Goal: Task Accomplishment & Management: Manage account settings

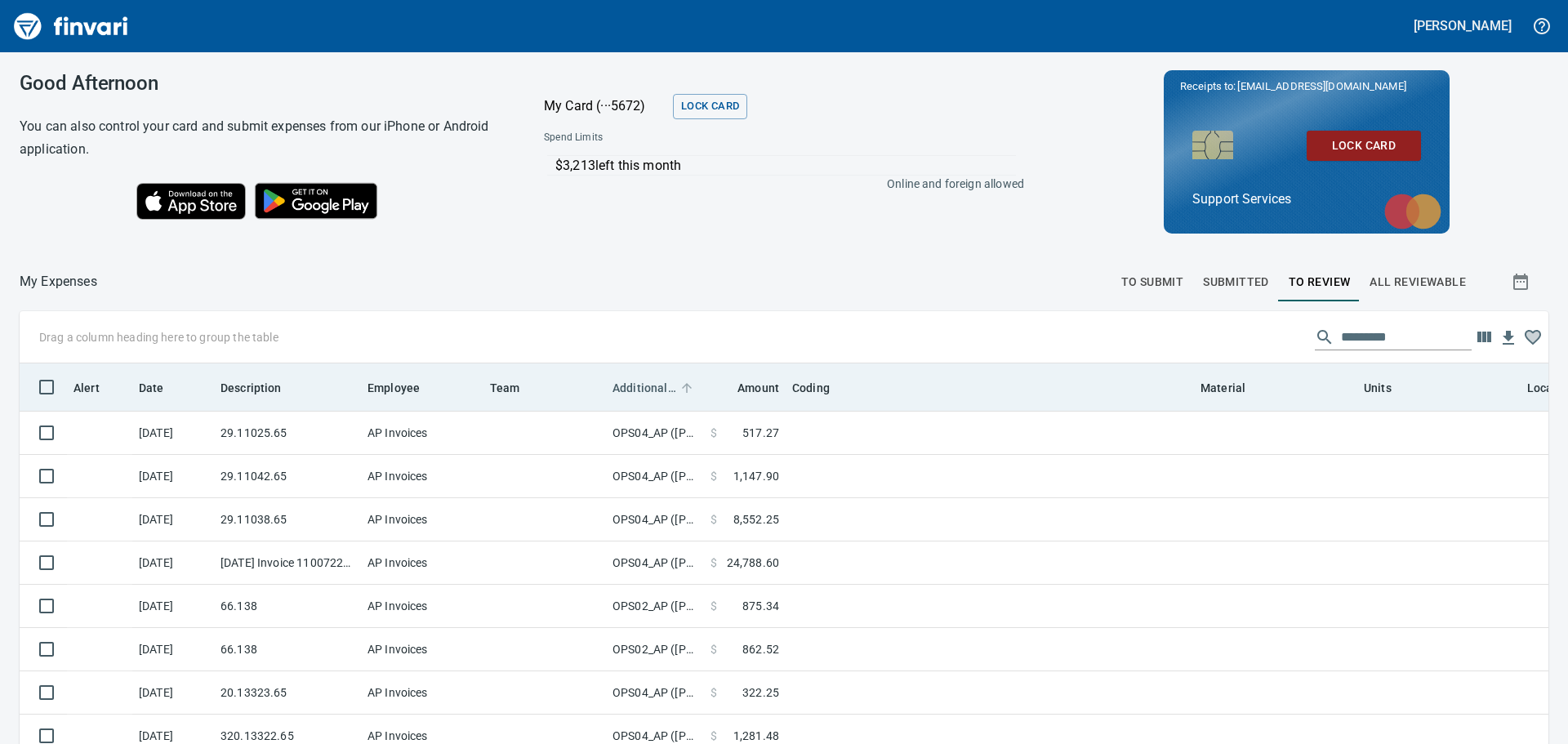
click at [649, 393] on span "Additional Reviewer" at bounding box center [645, 387] width 64 height 19
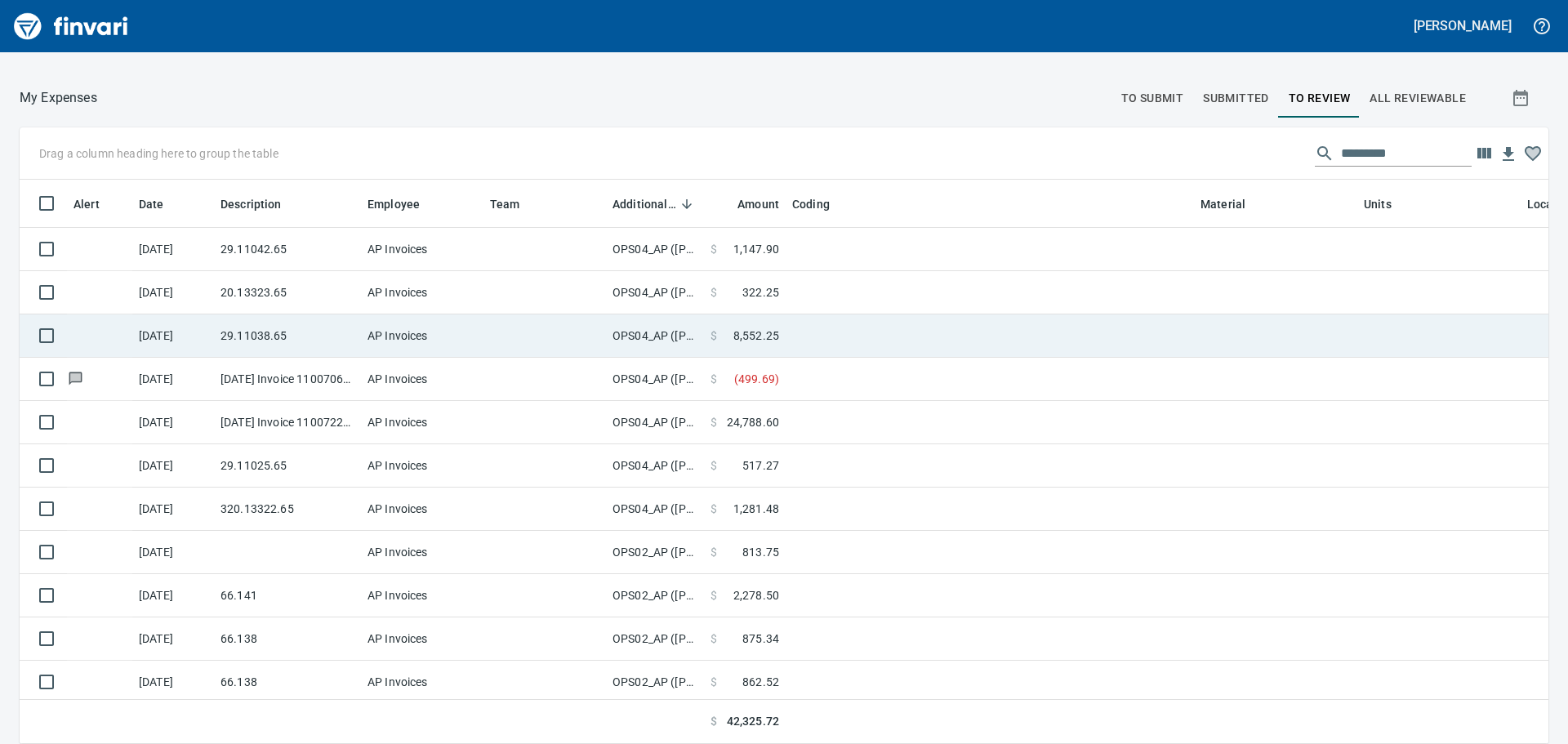
click at [675, 327] on td "OPS04_AP ([PERSON_NAME], [PERSON_NAME], [PERSON_NAME], [PERSON_NAME], [PERSON_N…" at bounding box center [655, 336] width 98 height 43
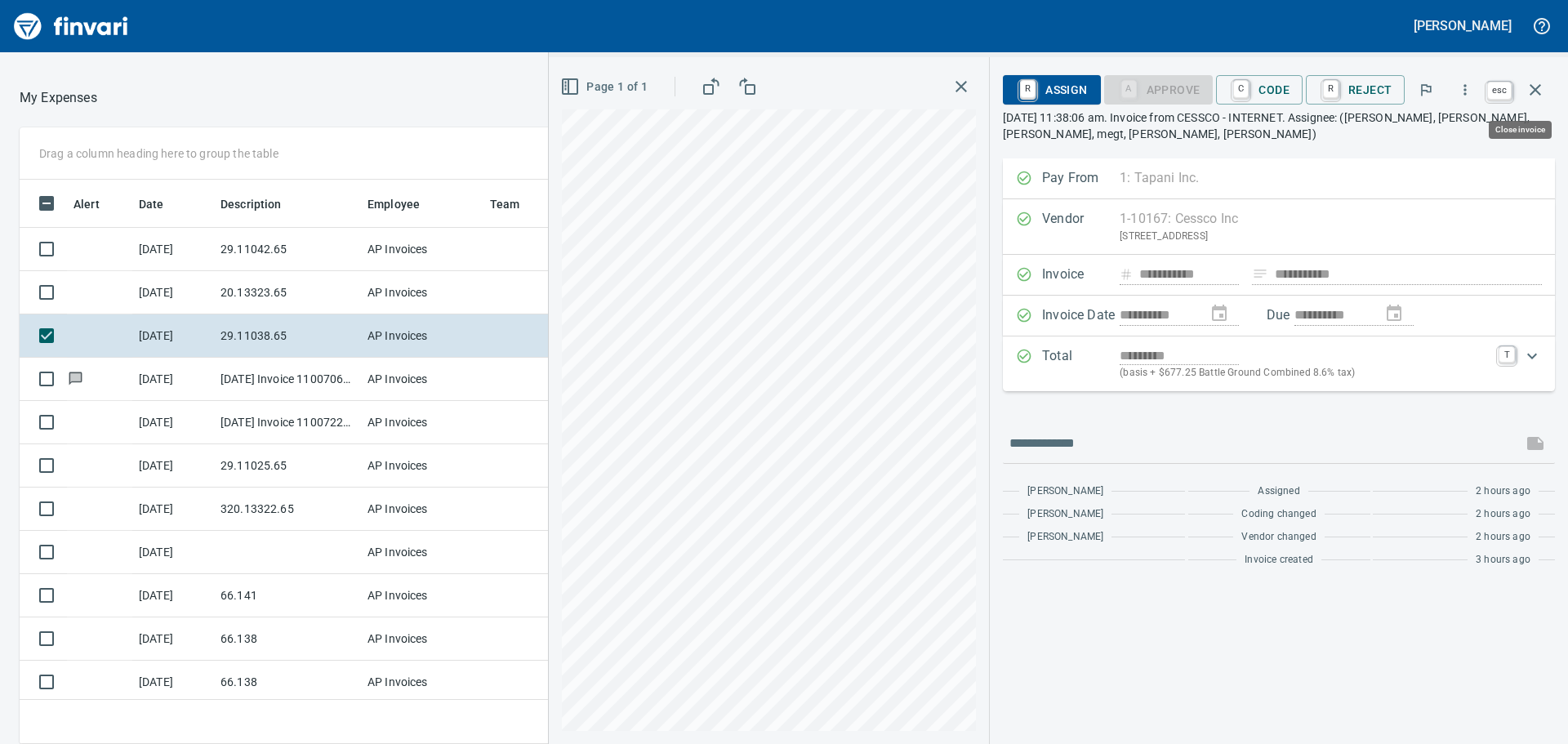
scroll to position [539, 1083]
click at [1528, 95] on icon "button" at bounding box center [1534, 89] width 19 height 19
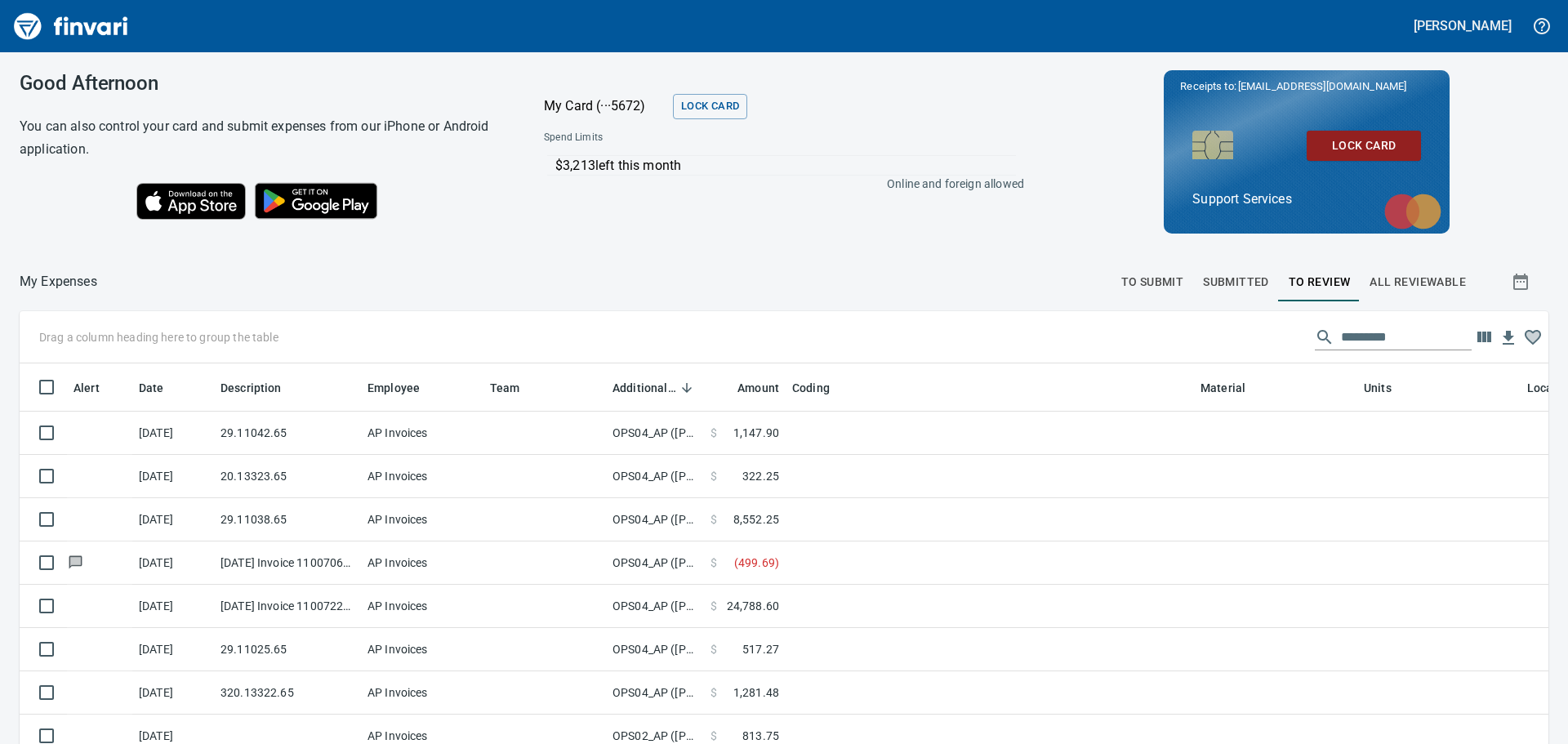
scroll to position [539, 1492]
click at [37, 32] on img "Finvari" at bounding box center [72, 26] width 123 height 40
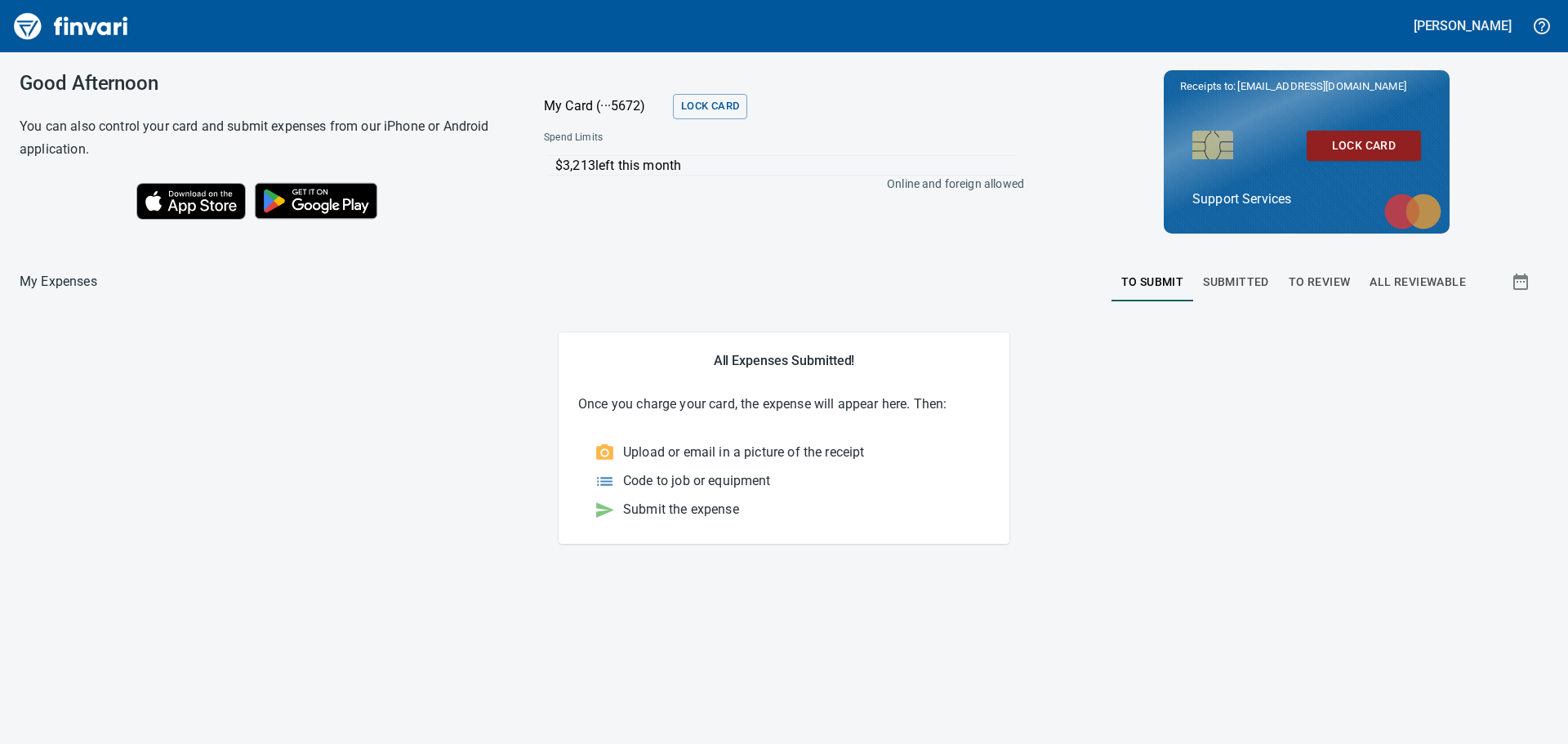
click at [1306, 270] on button "To Review" at bounding box center [1319, 281] width 82 height 40
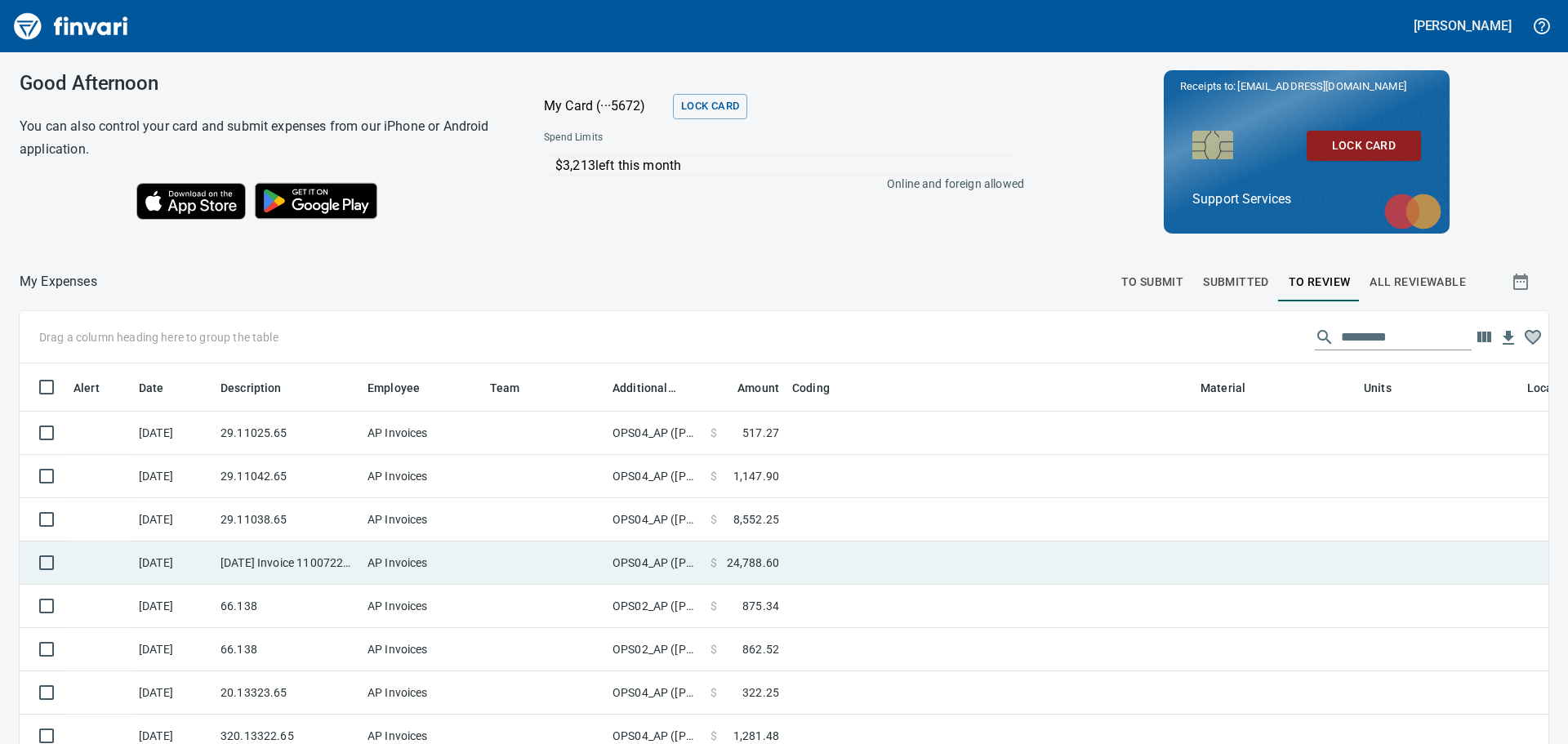
scroll to position [539, 1492]
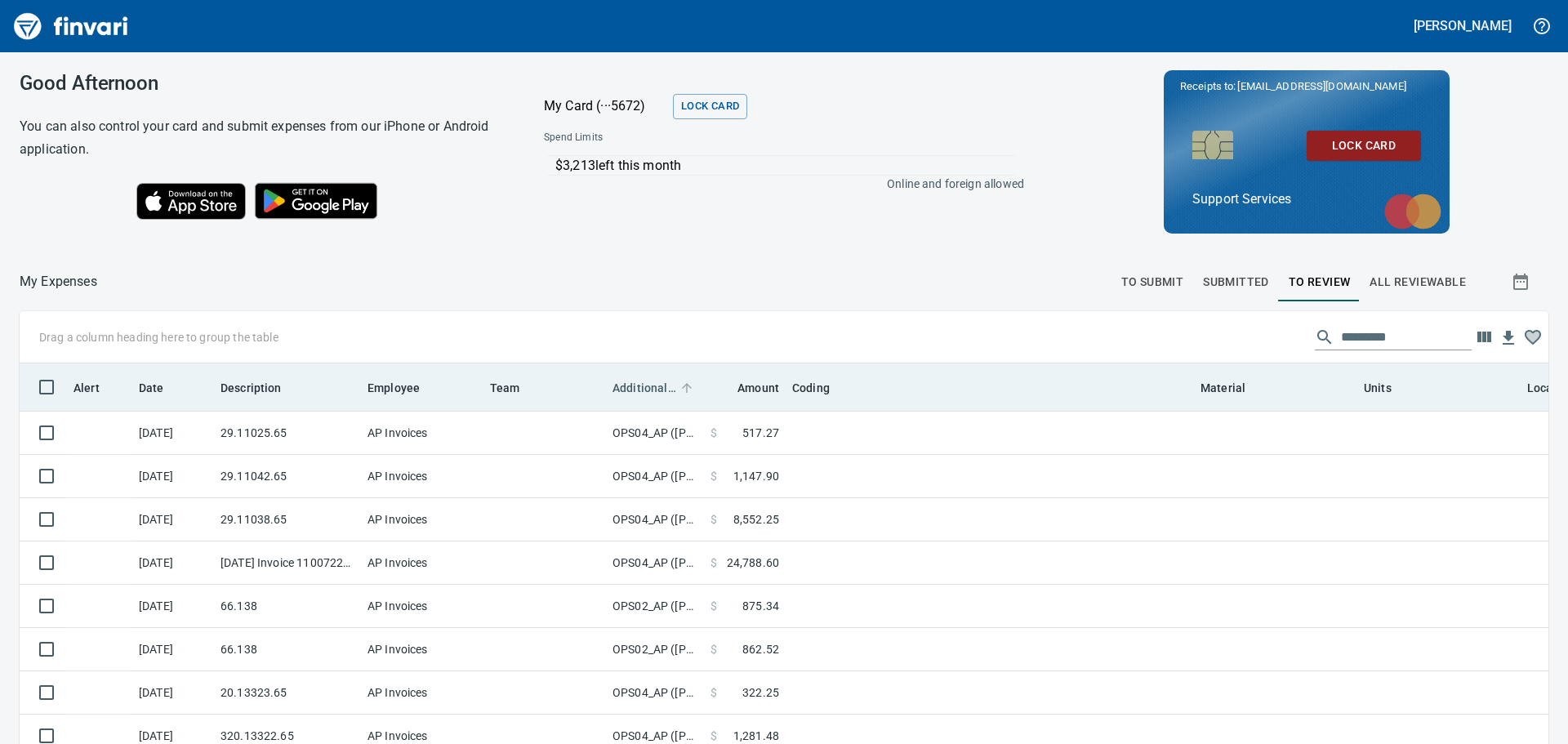
click at [646, 388] on span "Additional Reviewer" at bounding box center [645, 387] width 64 height 19
click at [646, 389] on span "Additional Reviewer" at bounding box center [645, 387] width 64 height 19
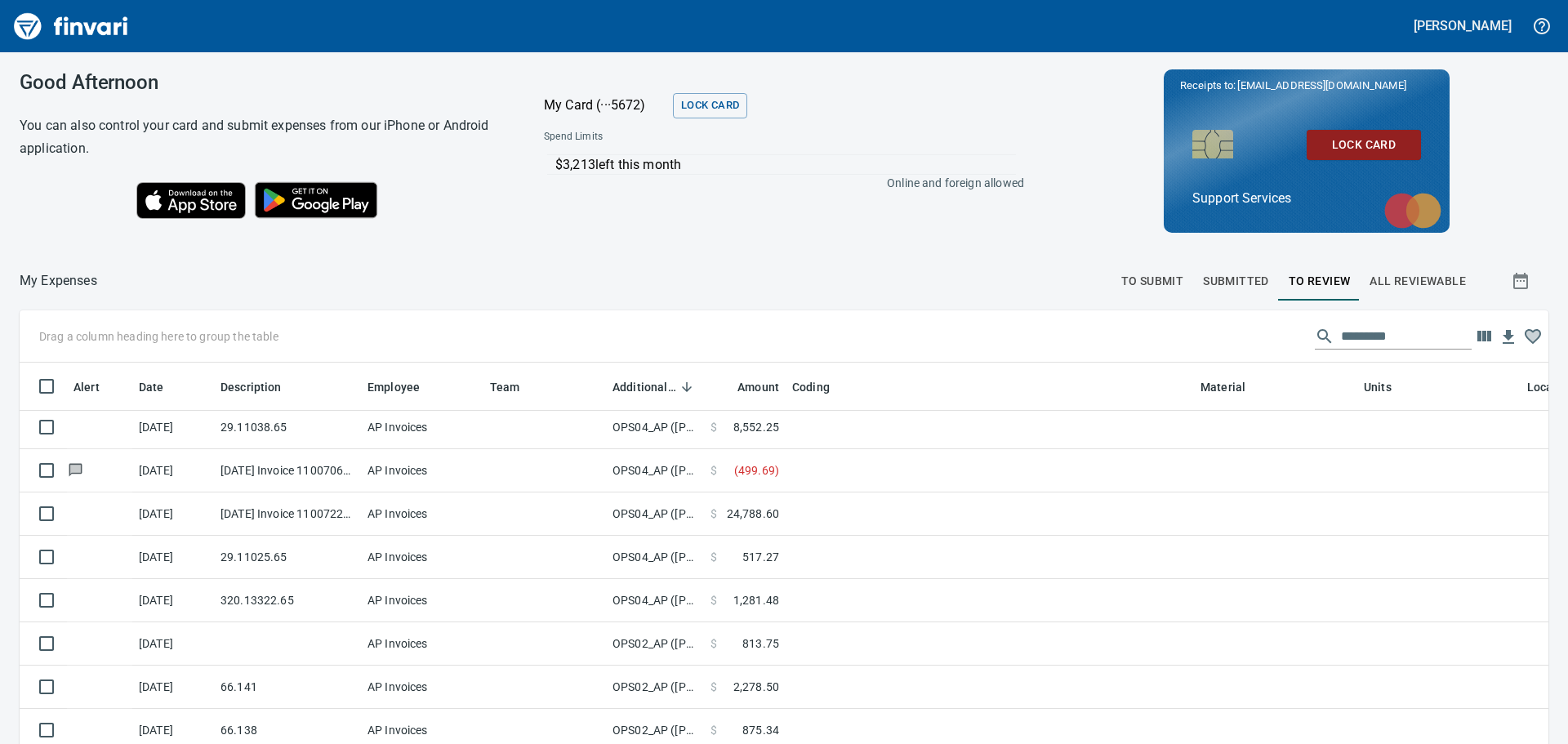
scroll to position [0, 0]
click at [1142, 287] on span "To Submit" at bounding box center [1152, 282] width 63 height 20
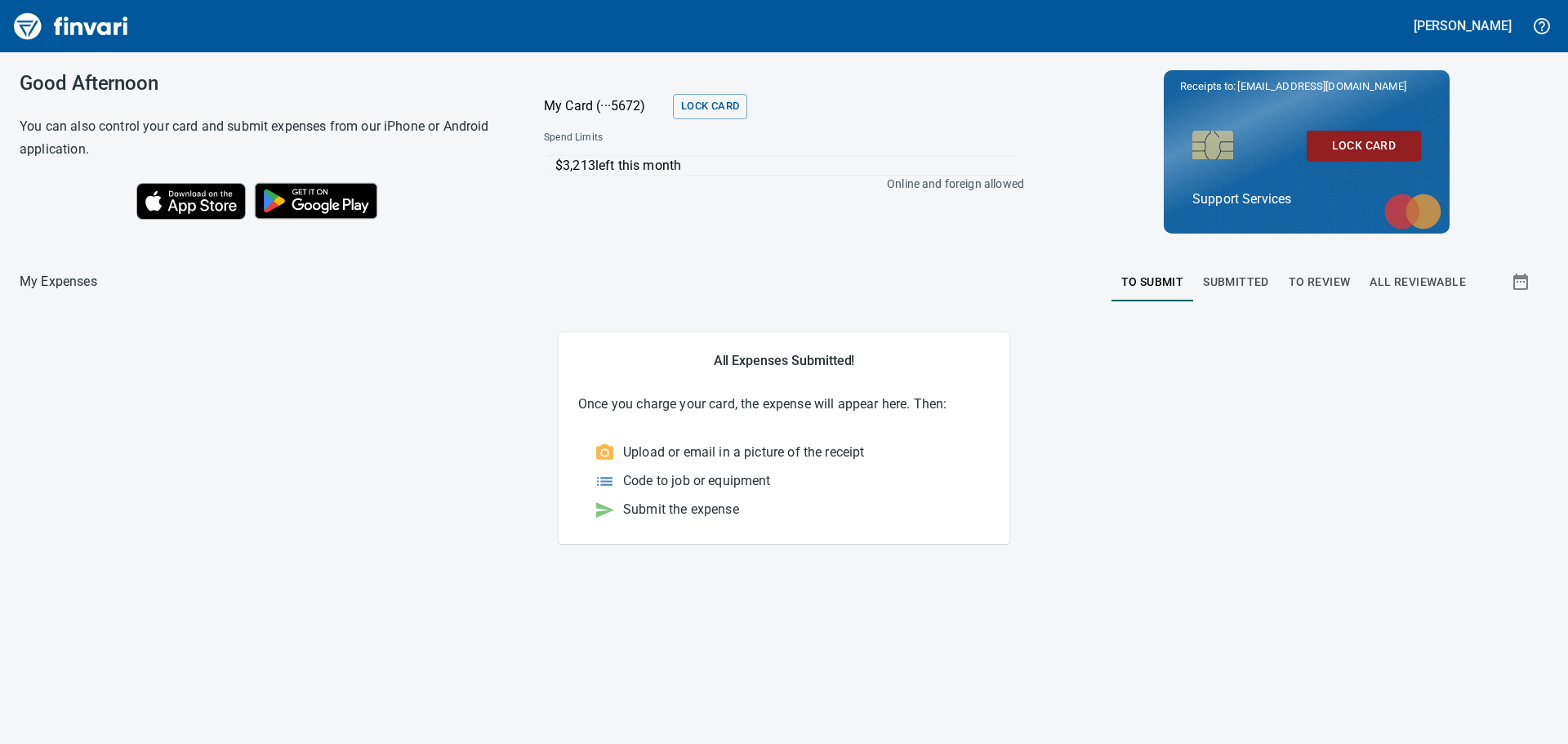
click at [1241, 275] on span "Submitted" at bounding box center [1236, 282] width 66 height 20
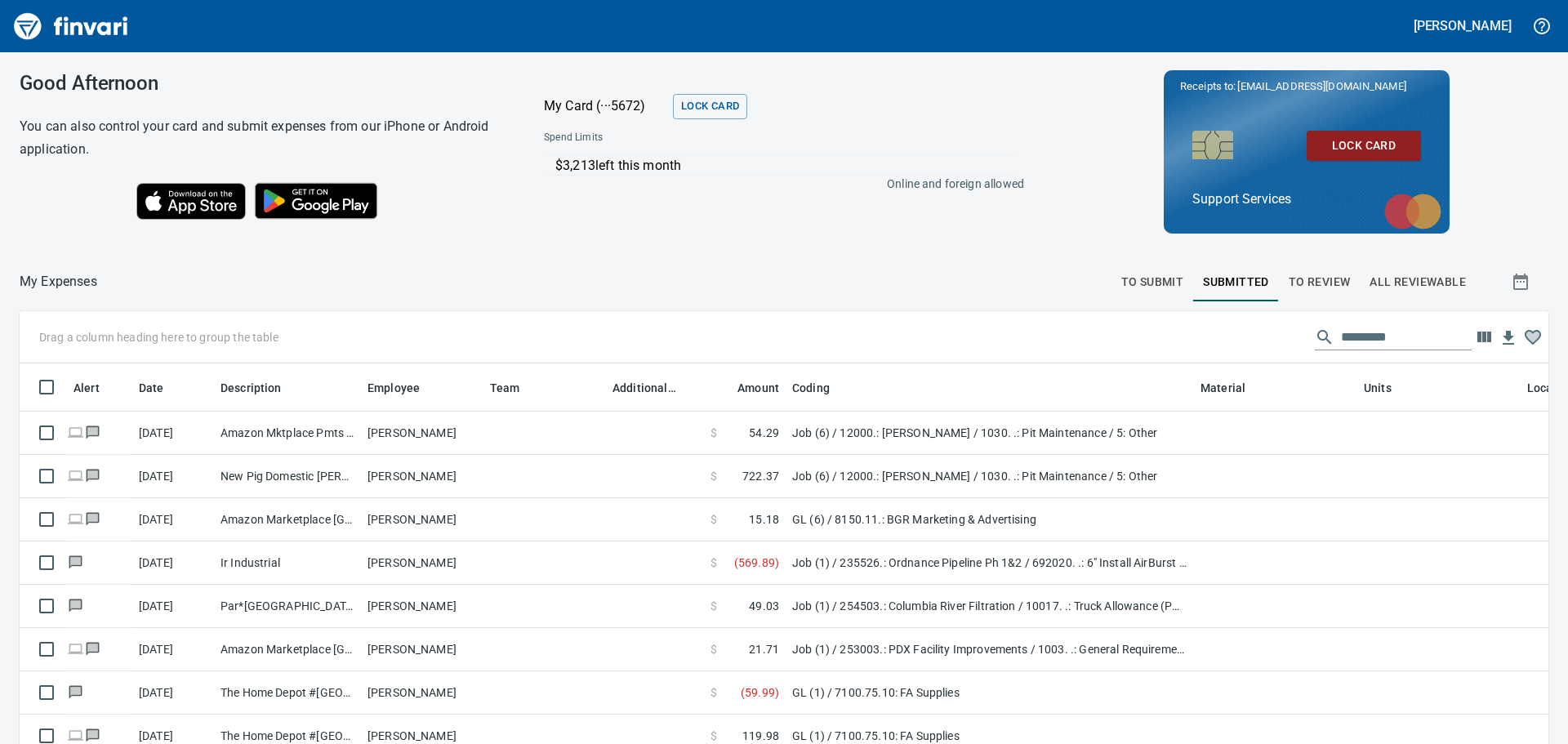
scroll to position [539, 1492]
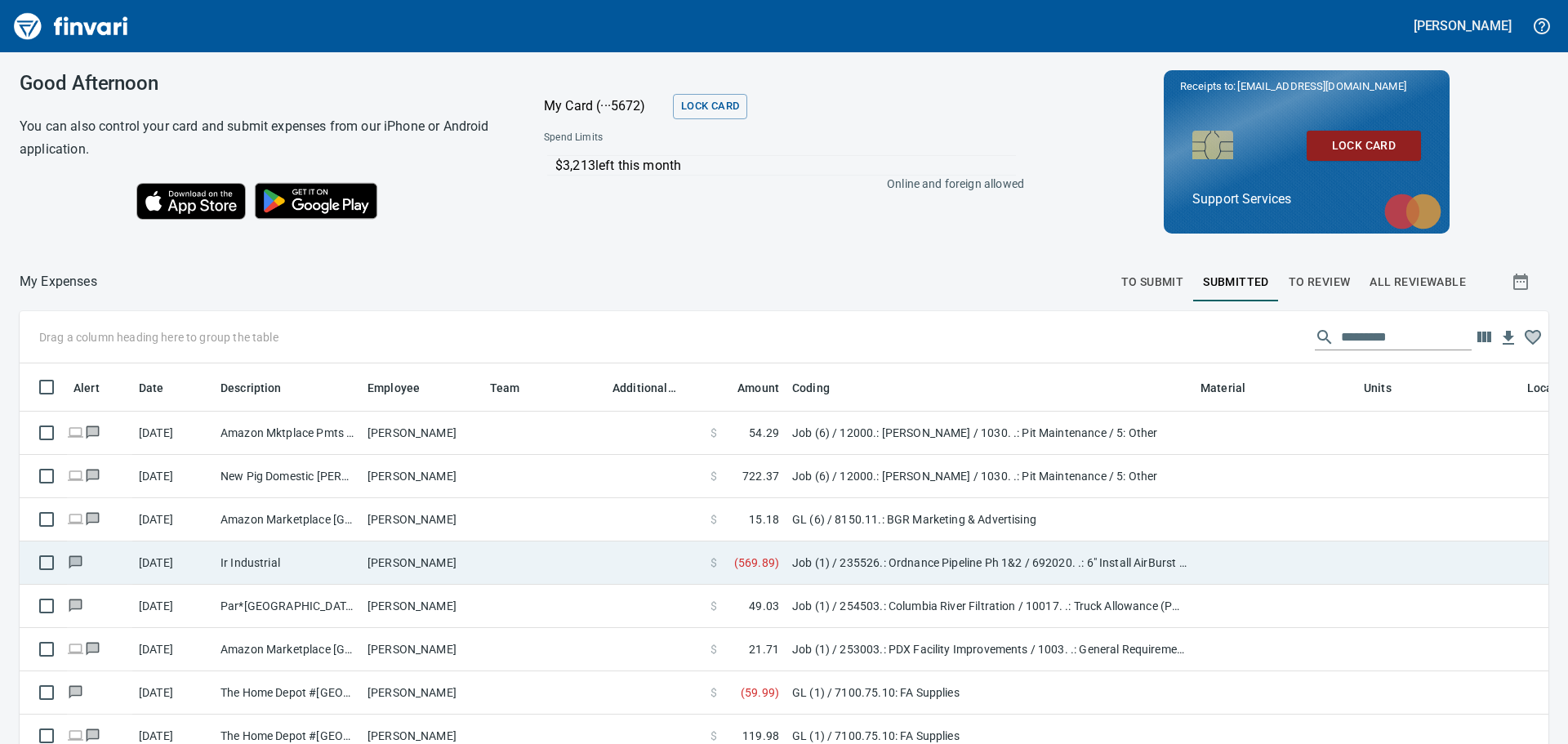
click at [820, 559] on td "Job (1) / 235526.: Ordnance Pipeline Ph 1&2 / 692020. .: 6" Install AirBurst Co…" at bounding box center [989, 562] width 408 height 43
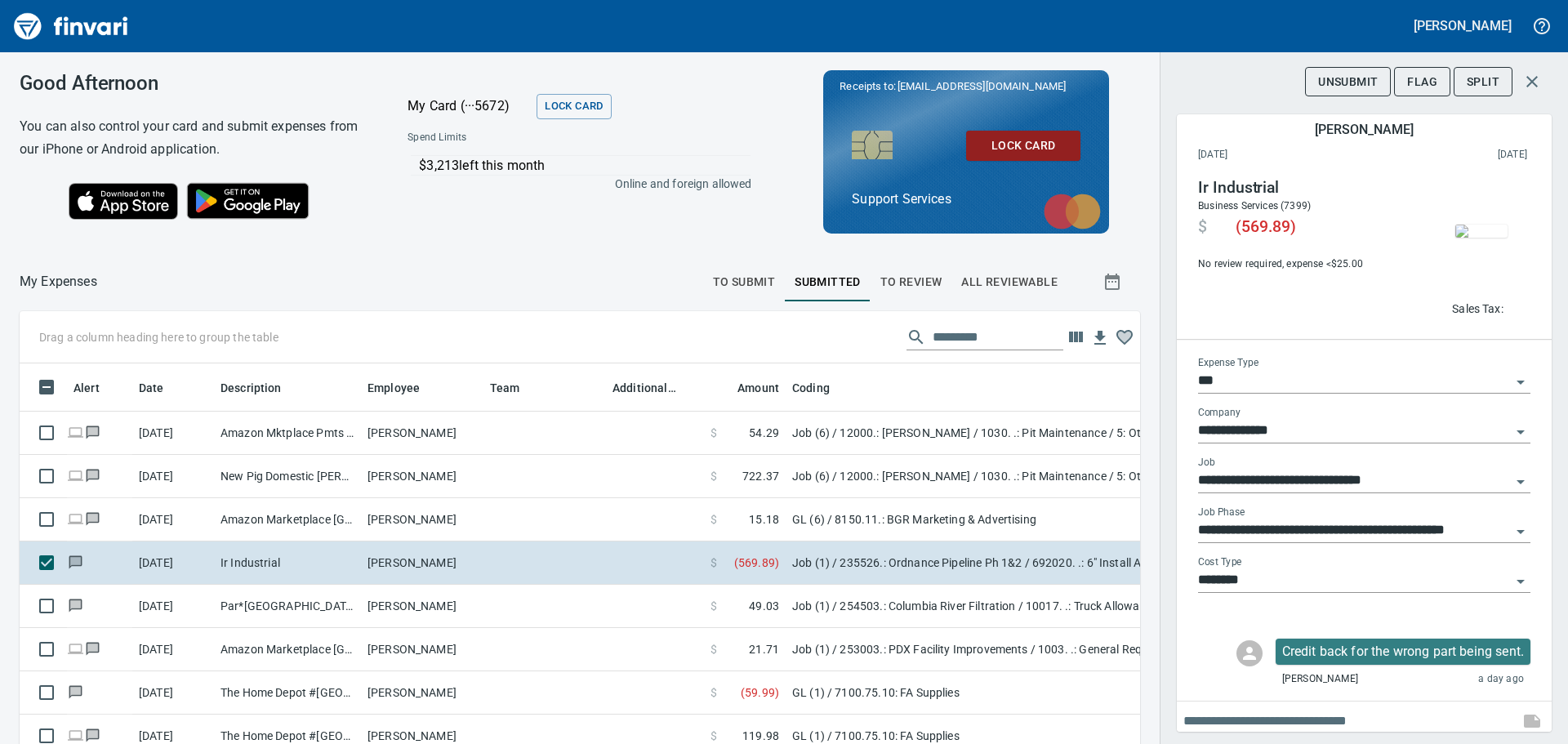
scroll to position [539, 1083]
click at [1536, 72] on icon "button" at bounding box center [1531, 81] width 19 height 19
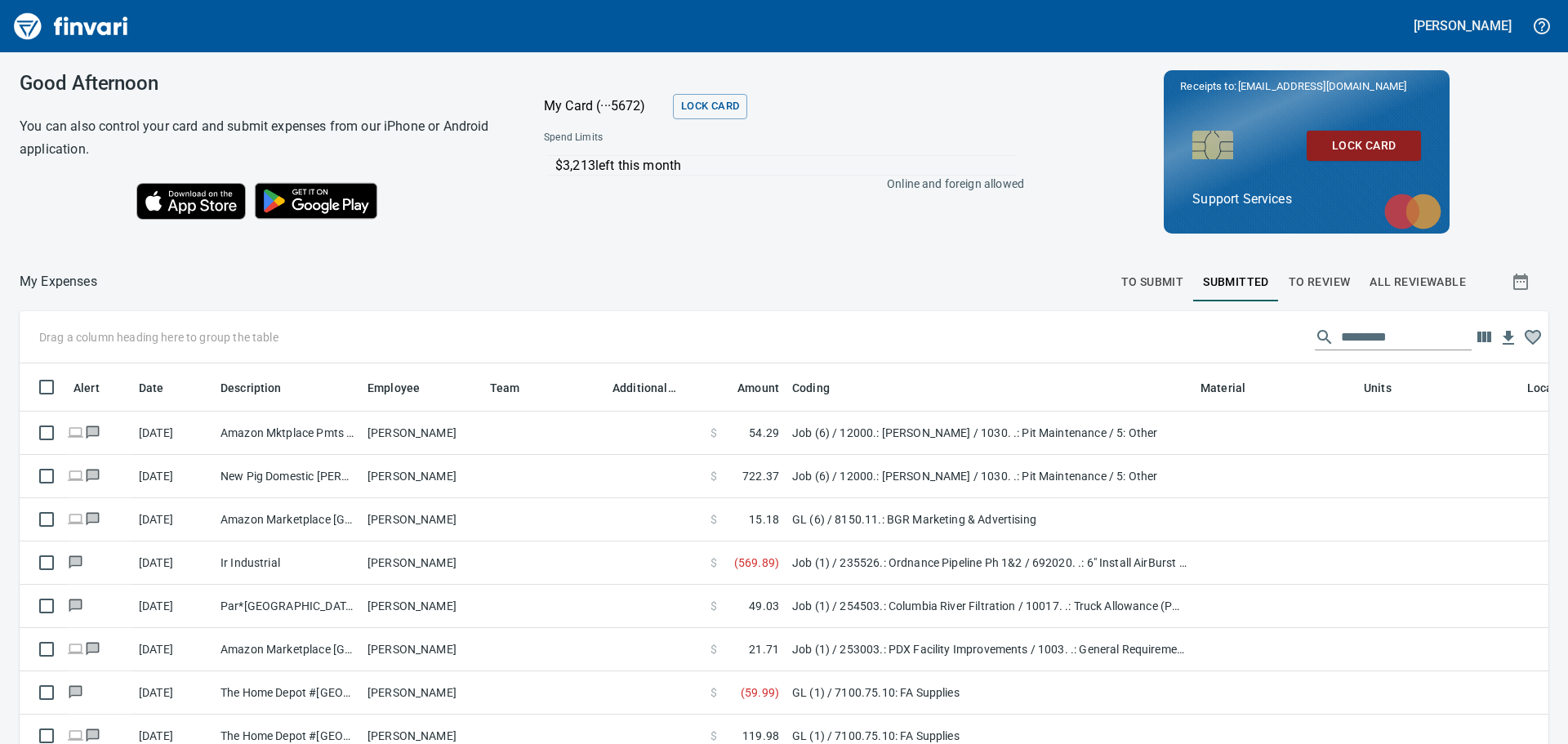
scroll to position [539, 1490]
click at [1301, 279] on span "To Review" at bounding box center [1320, 282] width 62 height 20
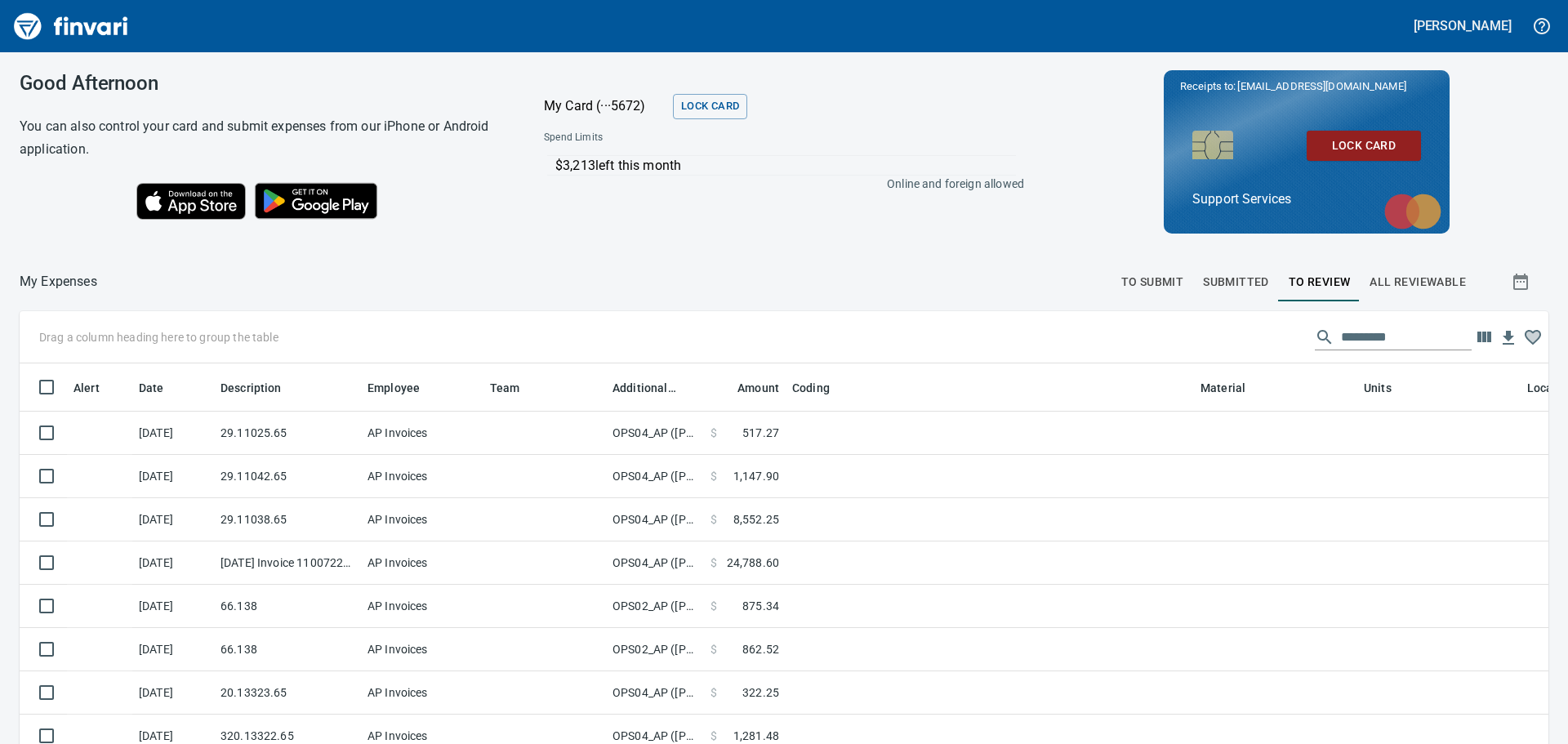
scroll to position [539, 1492]
click at [1151, 287] on span "To Submit" at bounding box center [1152, 282] width 63 height 20
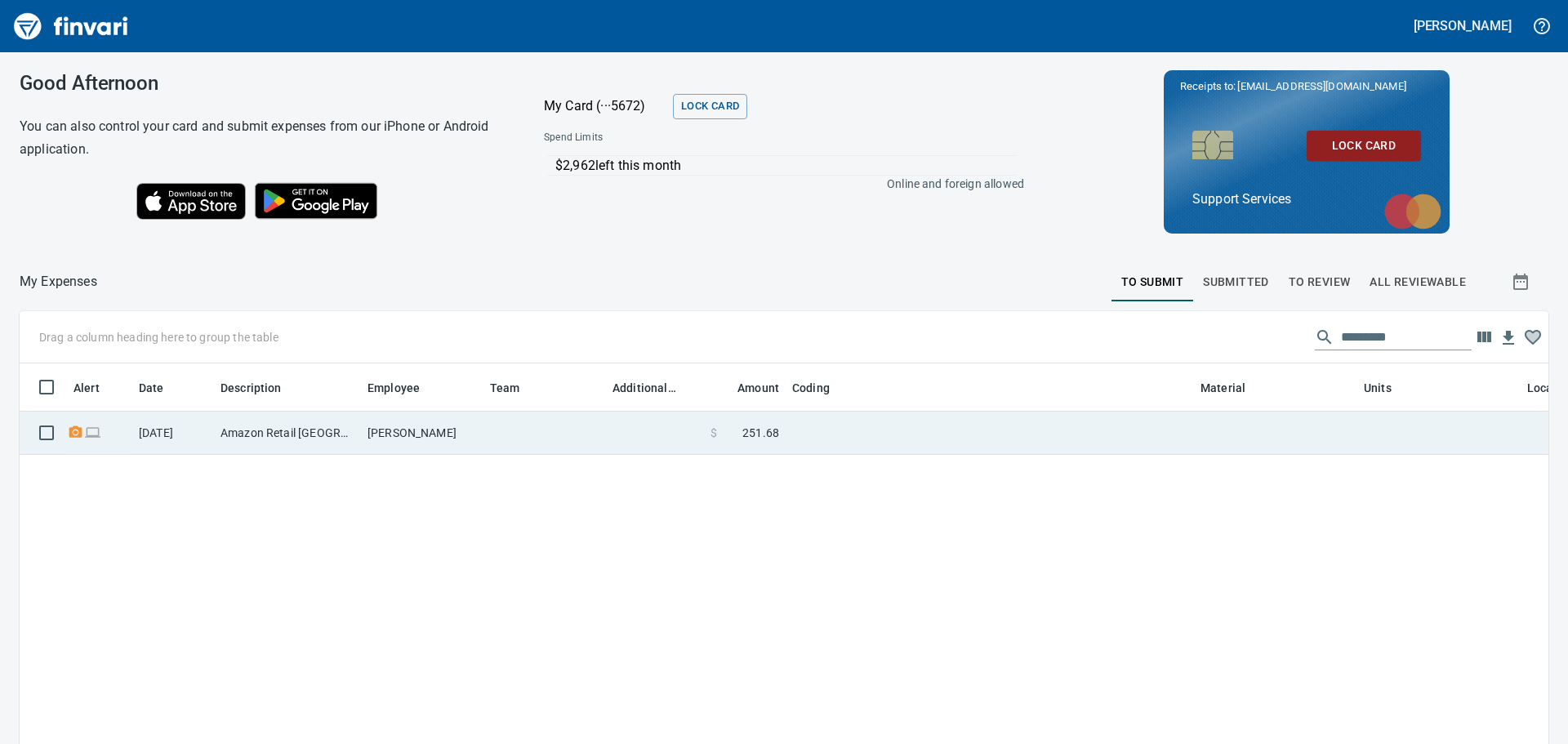
scroll to position [2, 2]
click at [629, 433] on td at bounding box center [655, 433] width 98 height 43
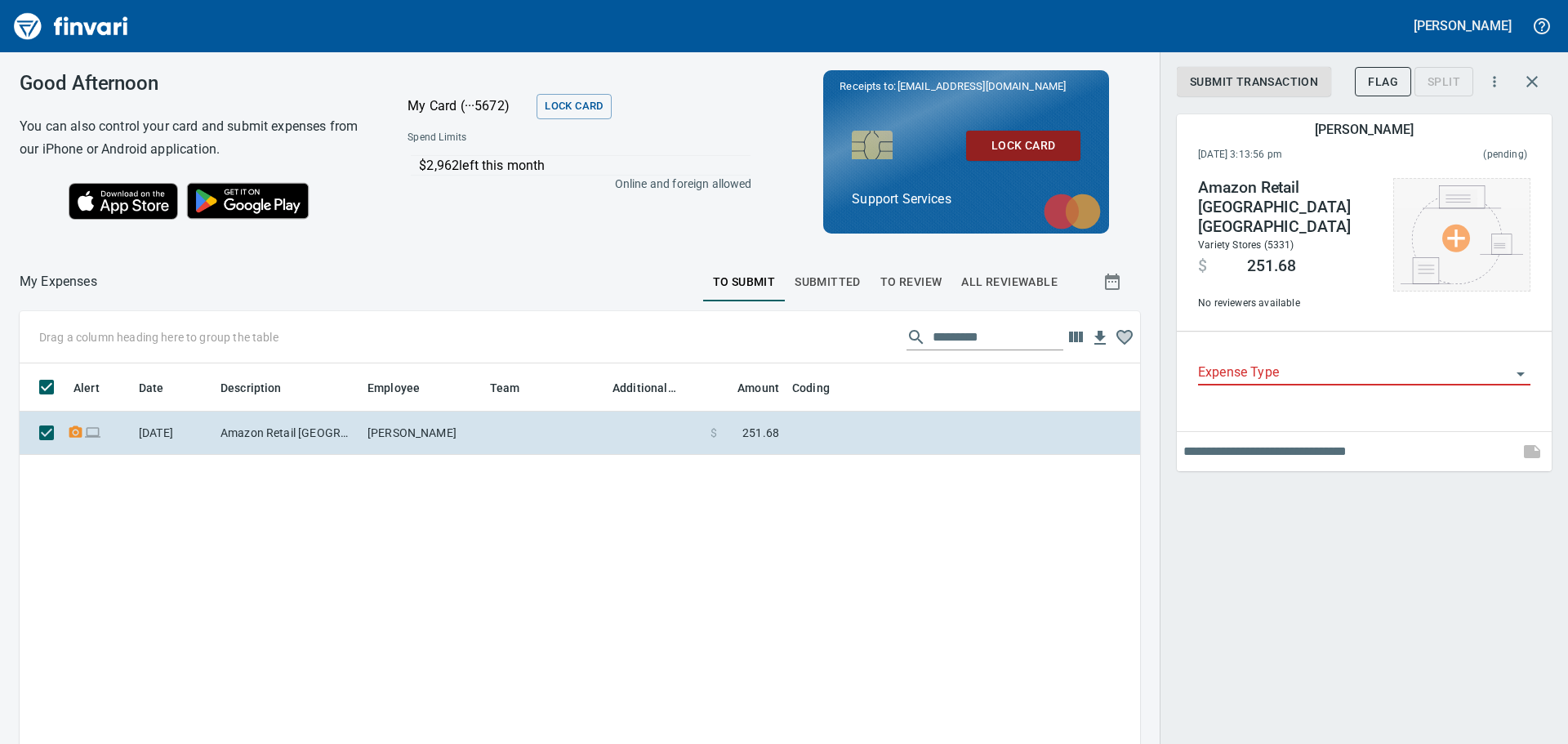
scroll to position [539, 1096]
click at [1458, 233] on img at bounding box center [1462, 234] width 123 height 98
click at [1460, 270] on li "Choose from Email..." at bounding box center [1466, 264] width 172 height 29
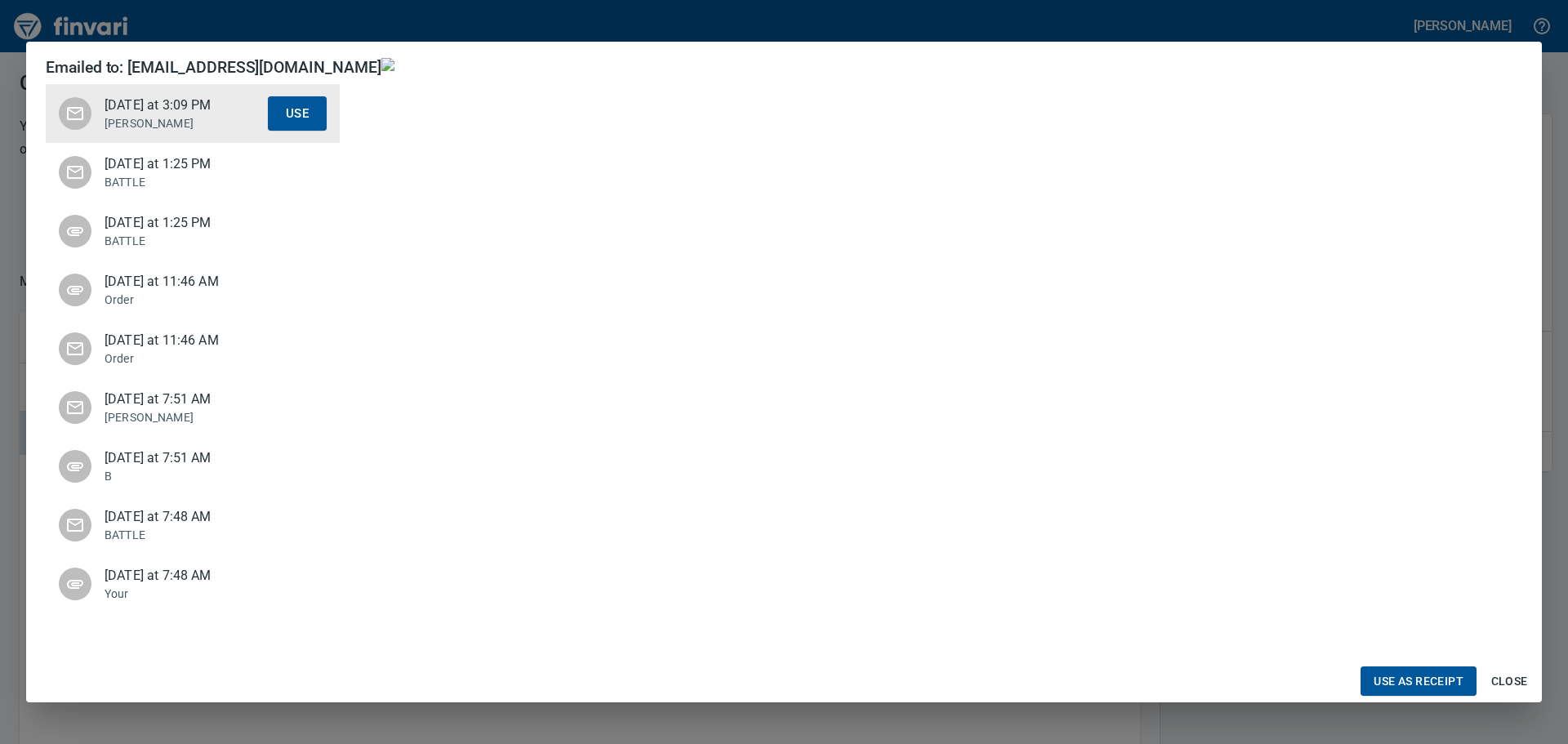
click at [173, 114] on ul "Today at 3:09 PM Jessica Use Yesterday at 1:25 PM BATTLE Use Yesterday at 1:25 …" at bounding box center [192, 348] width 294 height 542
drag, startPoint x: 182, startPoint y: 162, endPoint x: 178, endPoint y: 141, distance: 21.4
click at [181, 162] on span "Today at 3:09 PM" at bounding box center [186, 163] width 163 height 19
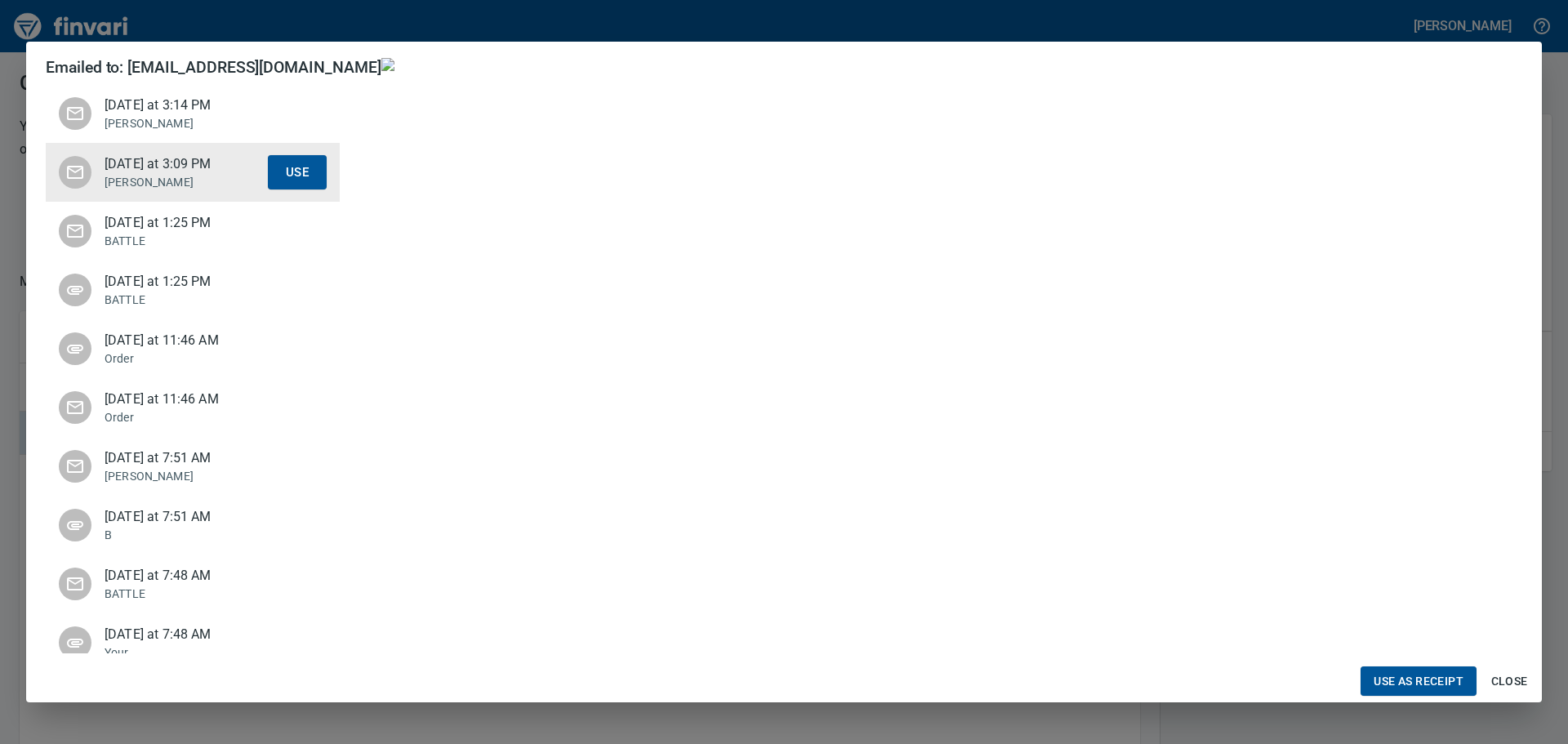
click at [178, 130] on p "Jessica" at bounding box center [186, 123] width 163 height 16
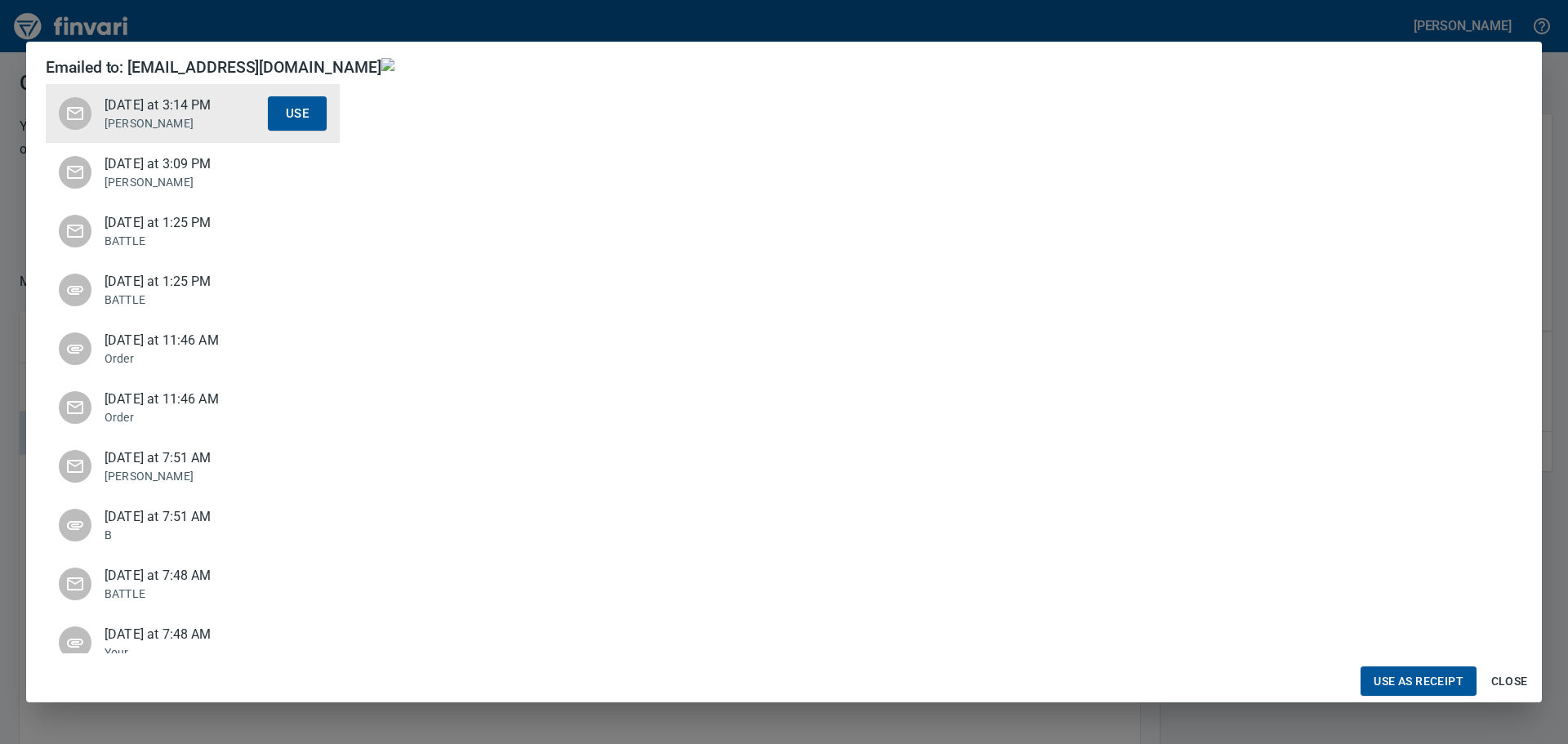
click at [182, 175] on p "Jessica" at bounding box center [186, 182] width 163 height 16
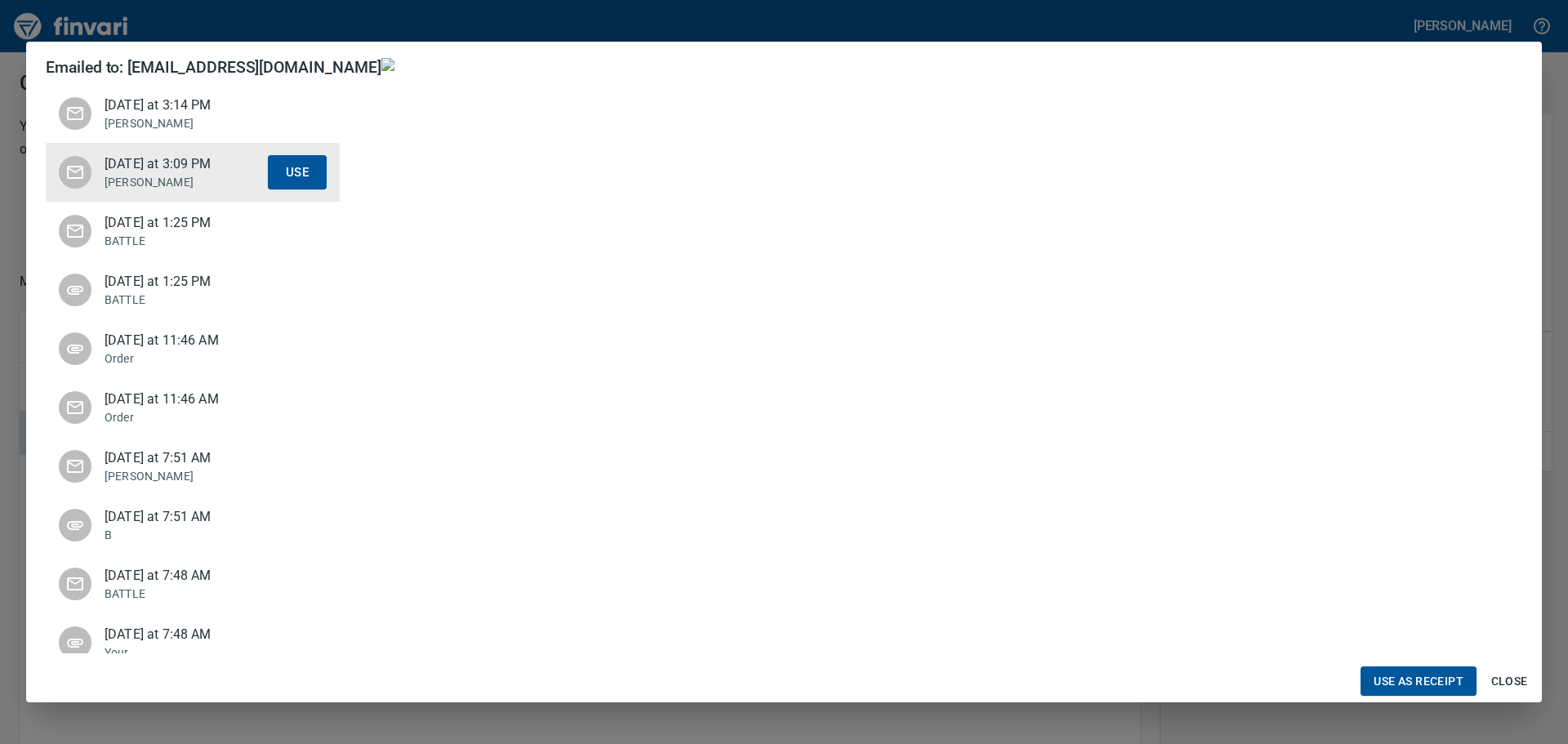
click at [174, 125] on p "Jessica" at bounding box center [186, 123] width 163 height 16
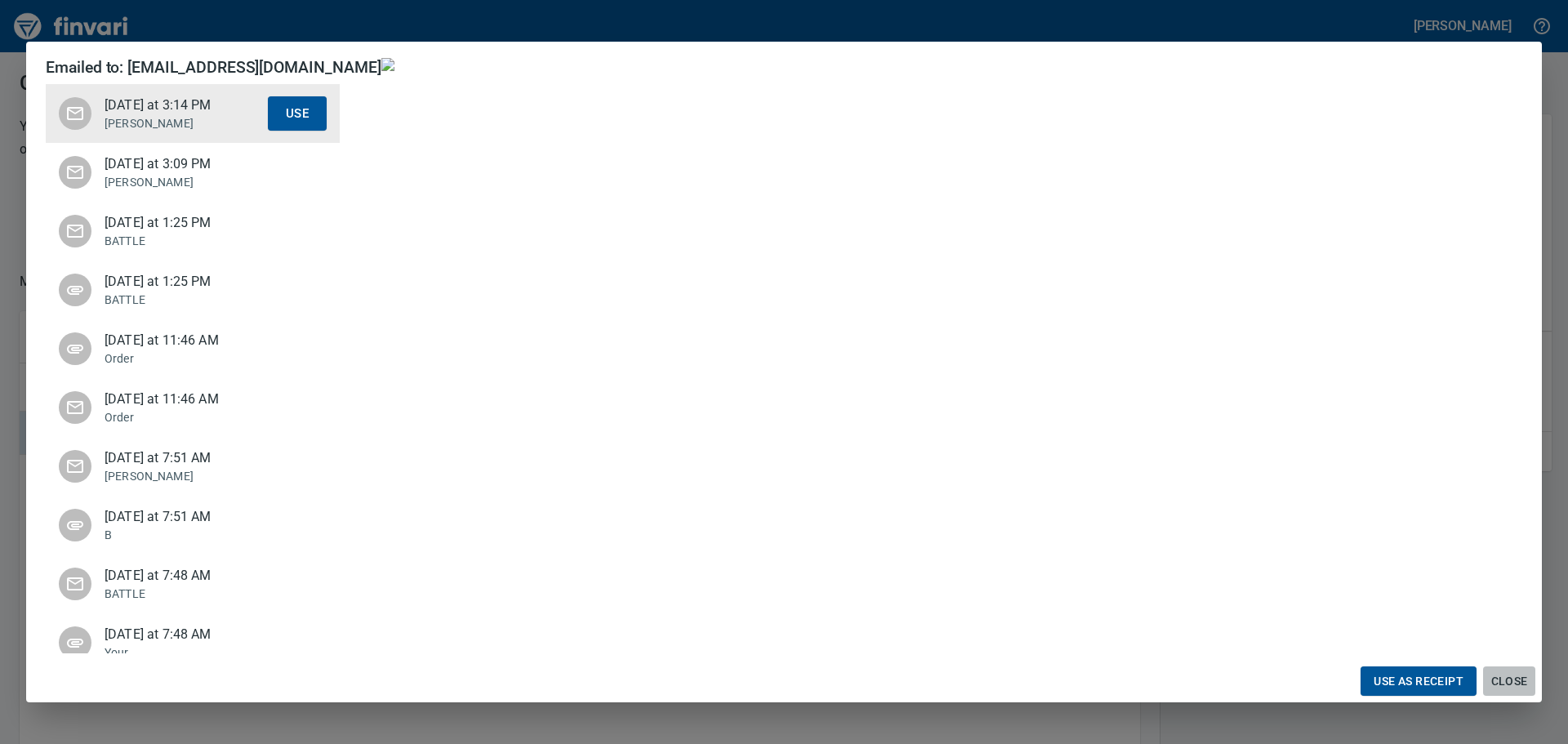
click at [1513, 686] on span "Close" at bounding box center [1509, 681] width 40 height 20
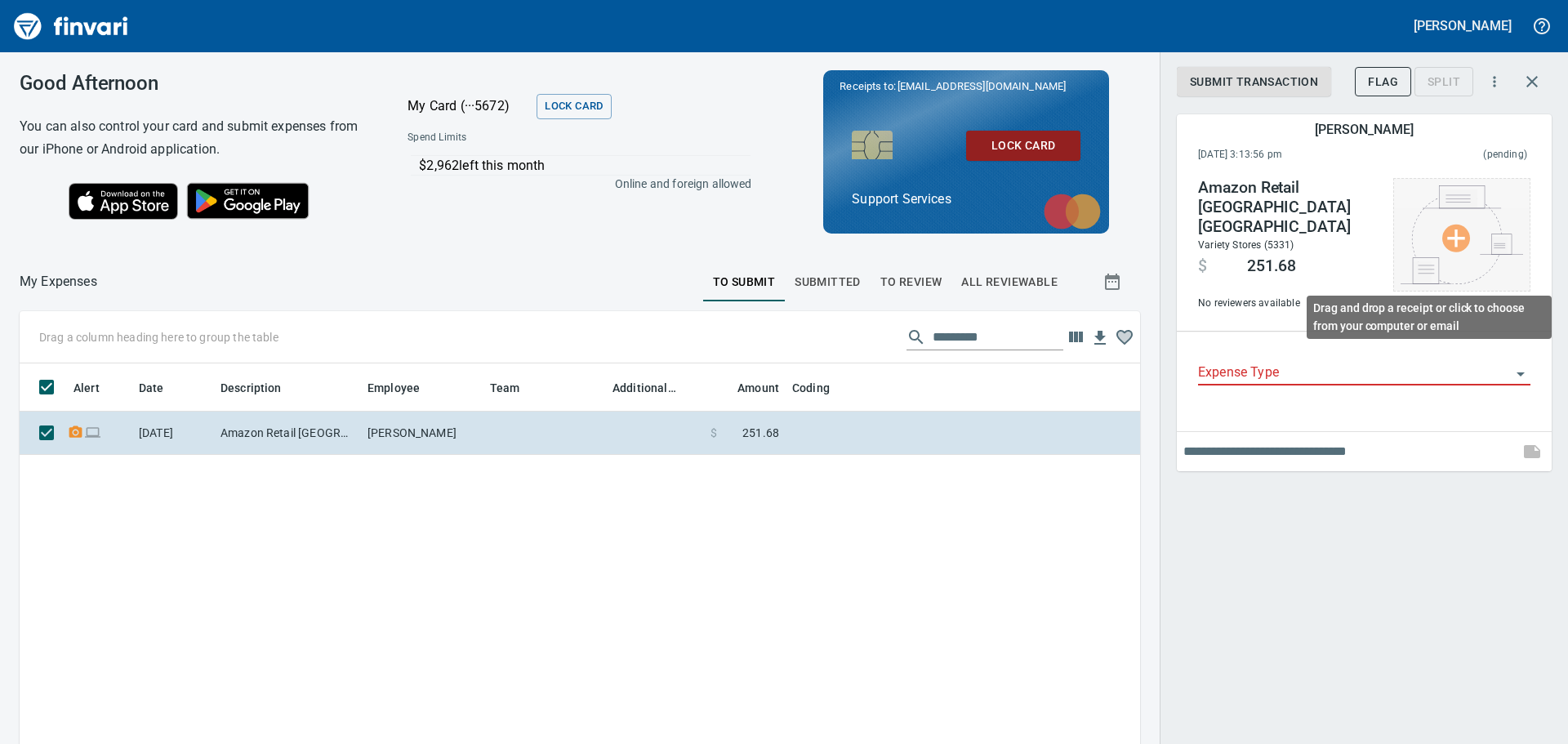
click at [1475, 231] on img at bounding box center [1462, 234] width 123 height 98
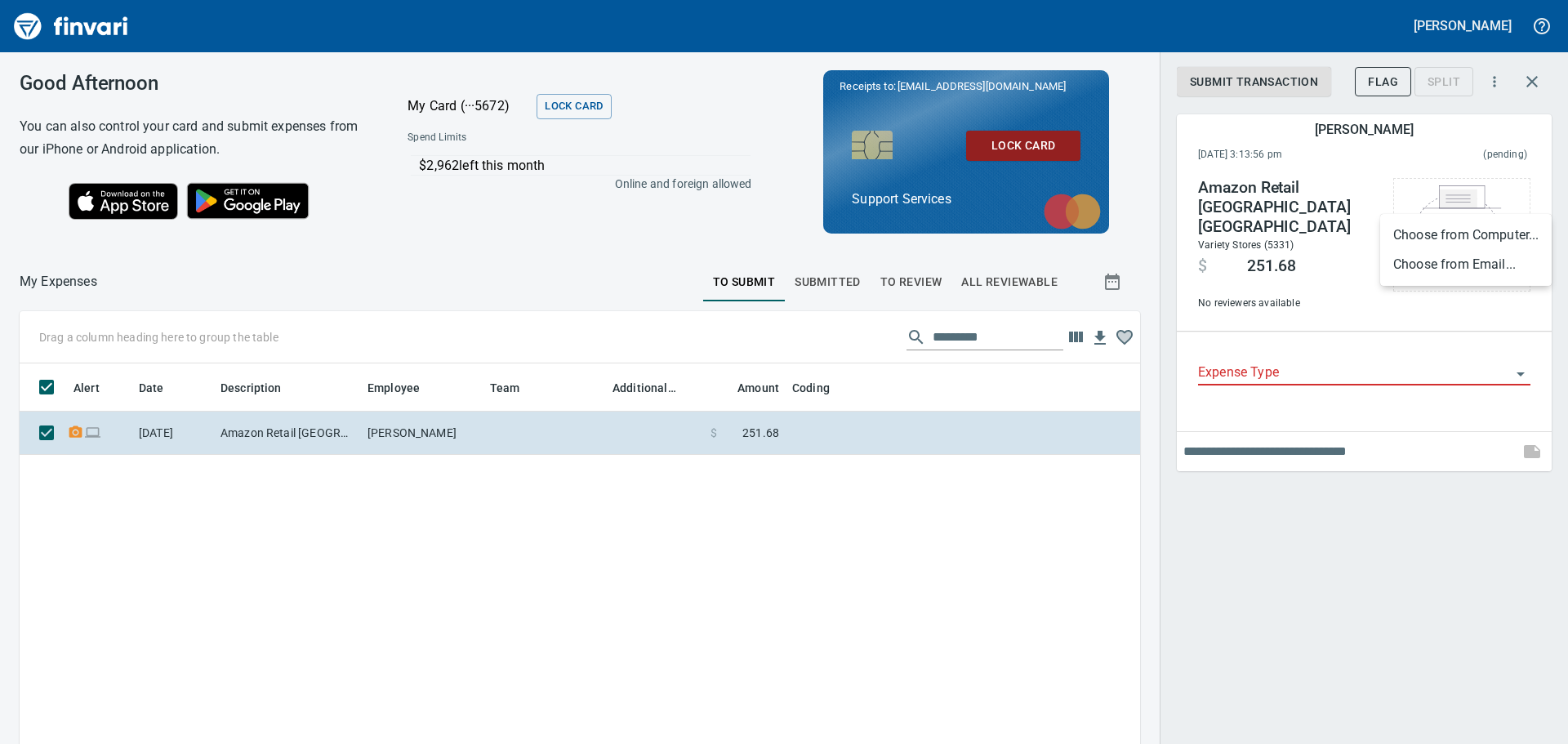
click at [1480, 261] on li "Choose from Email..." at bounding box center [1466, 264] width 172 height 29
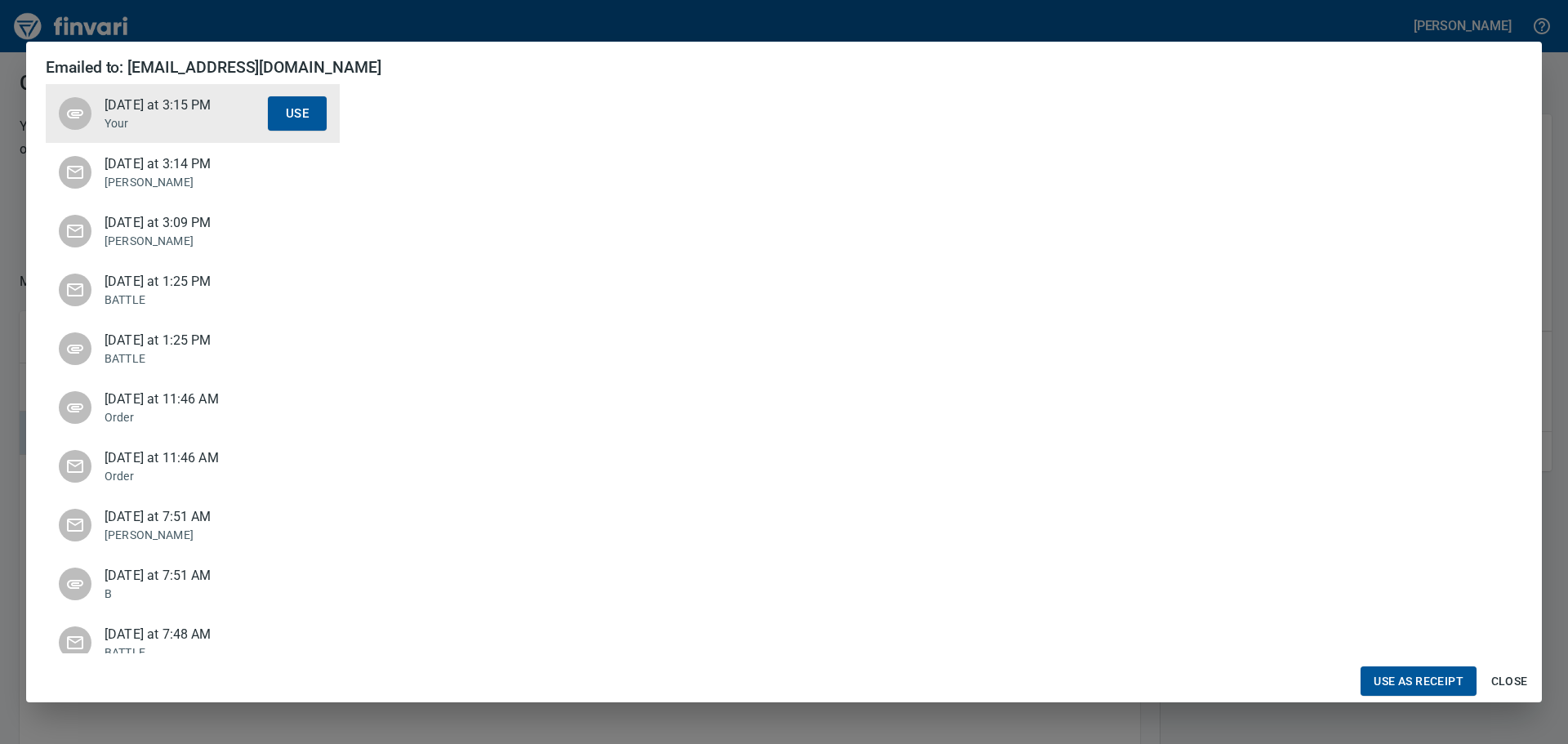
scroll to position [408, 0]
click at [1427, 676] on span "Use as Receipt" at bounding box center [1418, 681] width 90 height 20
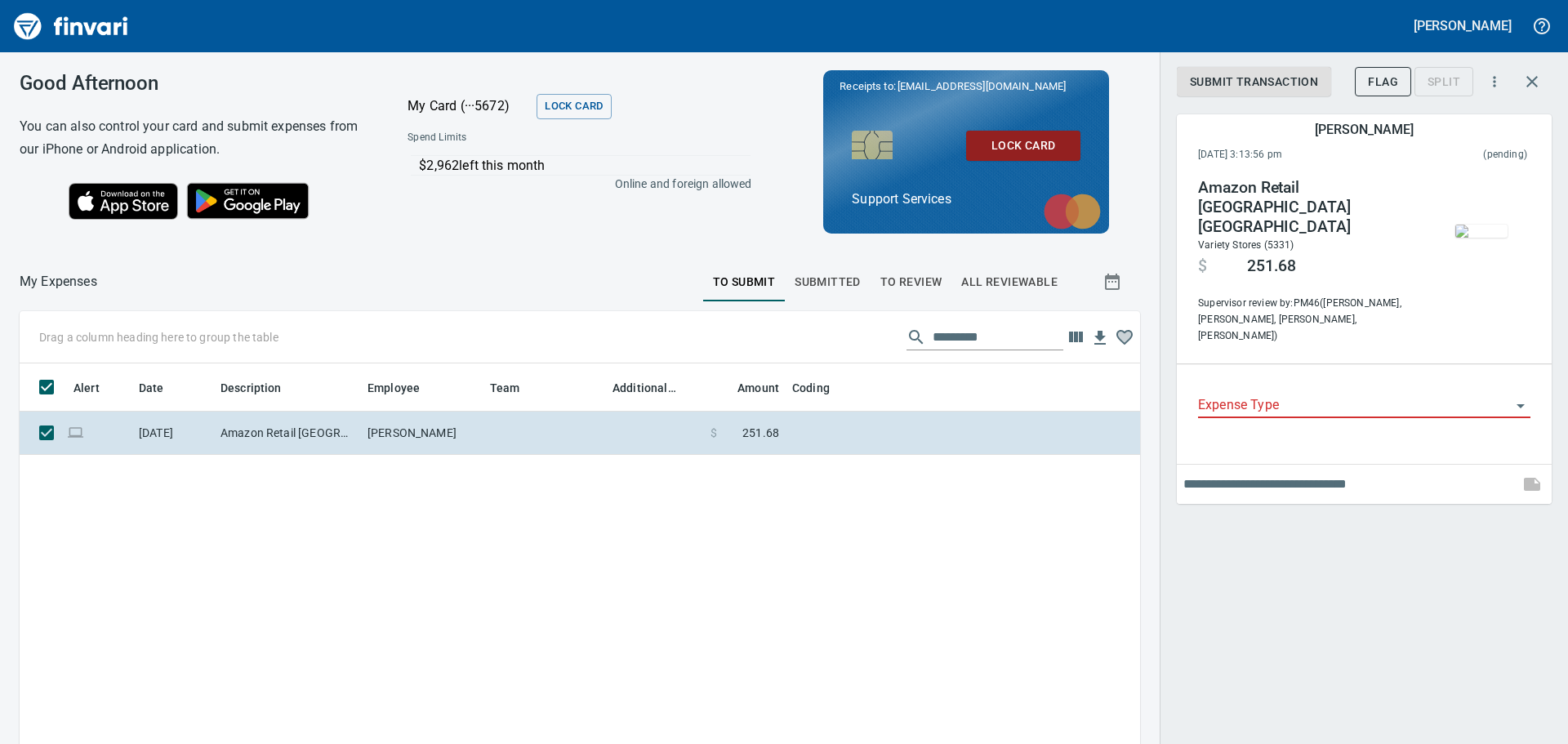
click at [1414, 395] on input "Expense Type" at bounding box center [1354, 406] width 313 height 23
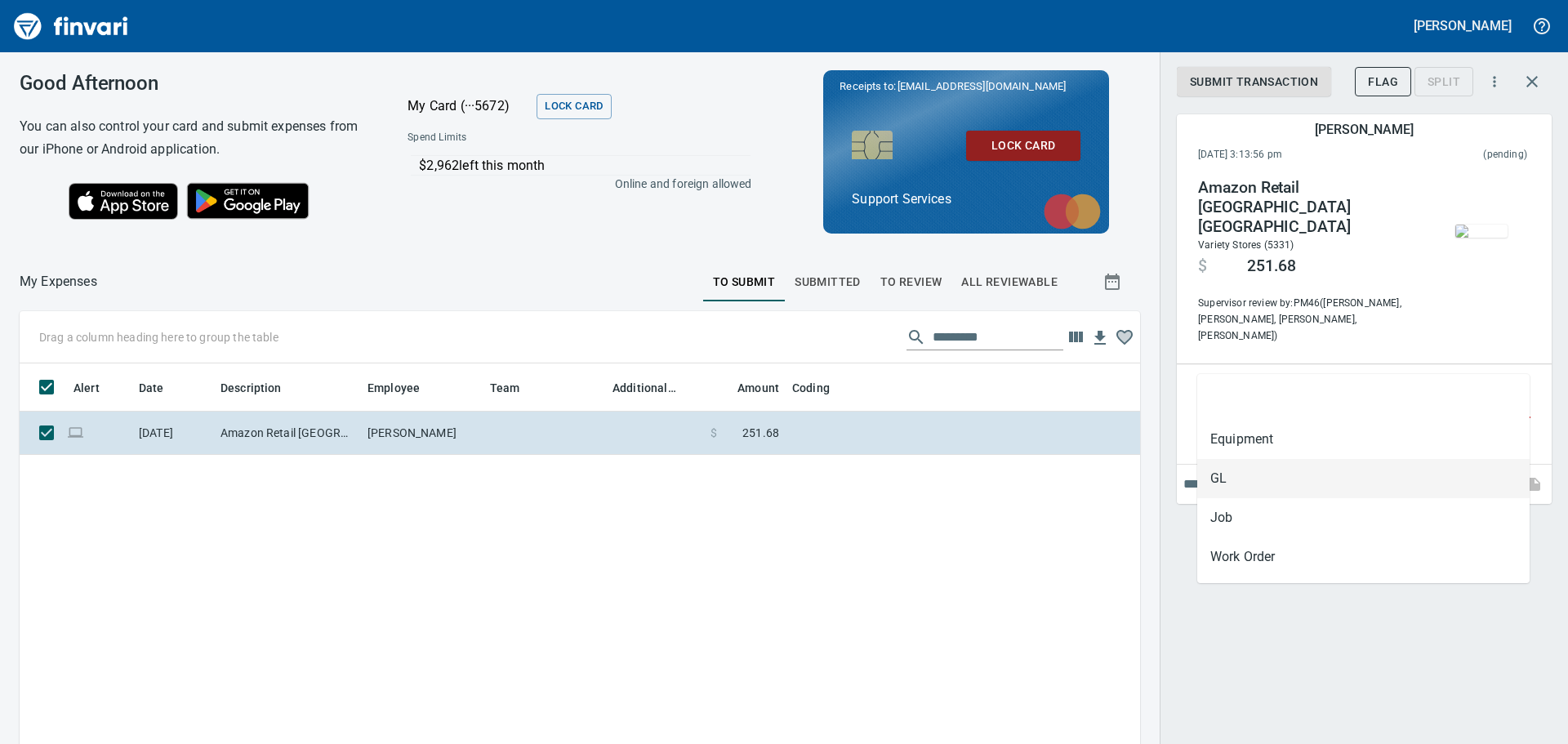
click at [815, 575] on div "Alert Date Description Employee Team Additional Reviewer Amount Coding Material…" at bounding box center [579, 640] width 1120 height 553
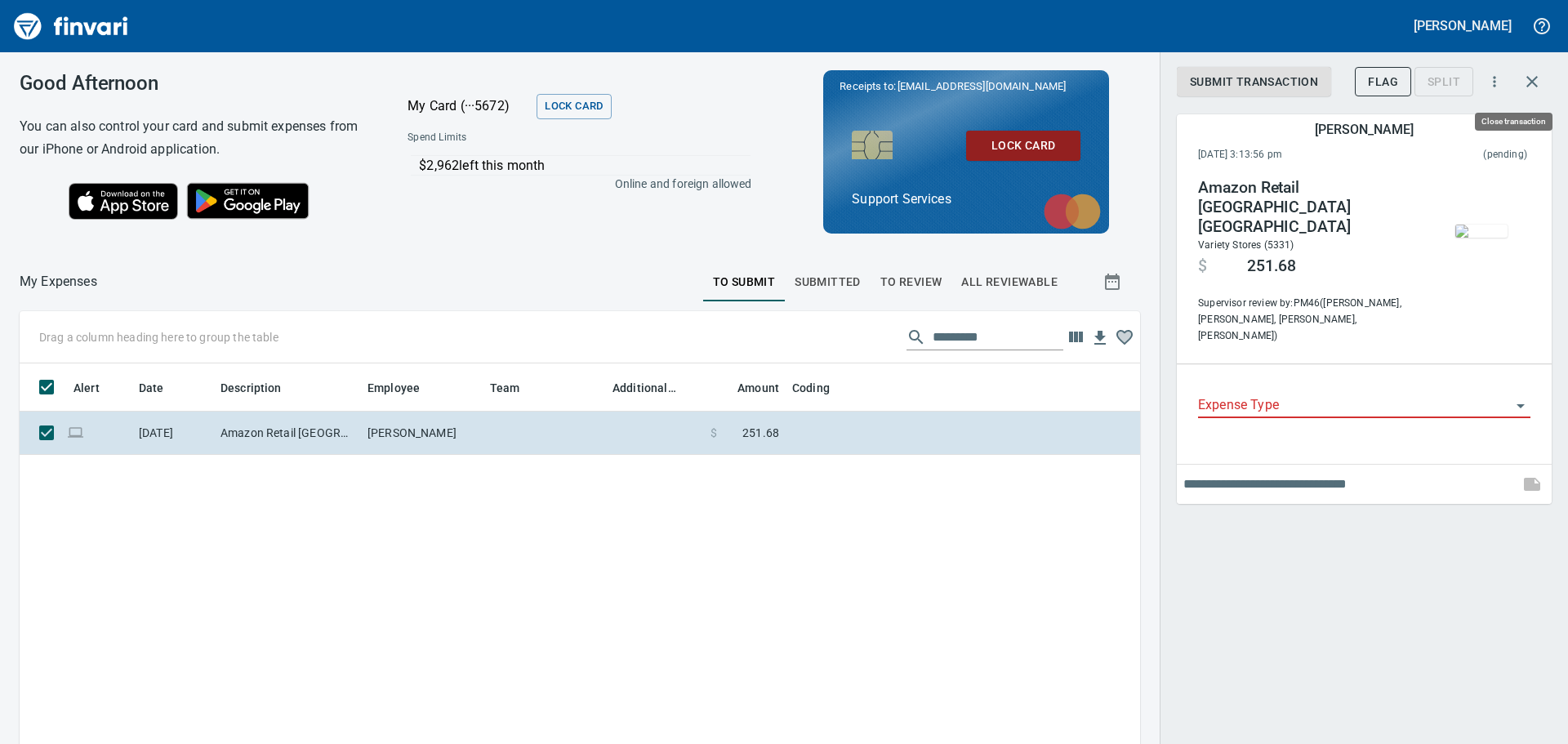
click at [1532, 87] on icon "button" at bounding box center [1531, 81] width 19 height 19
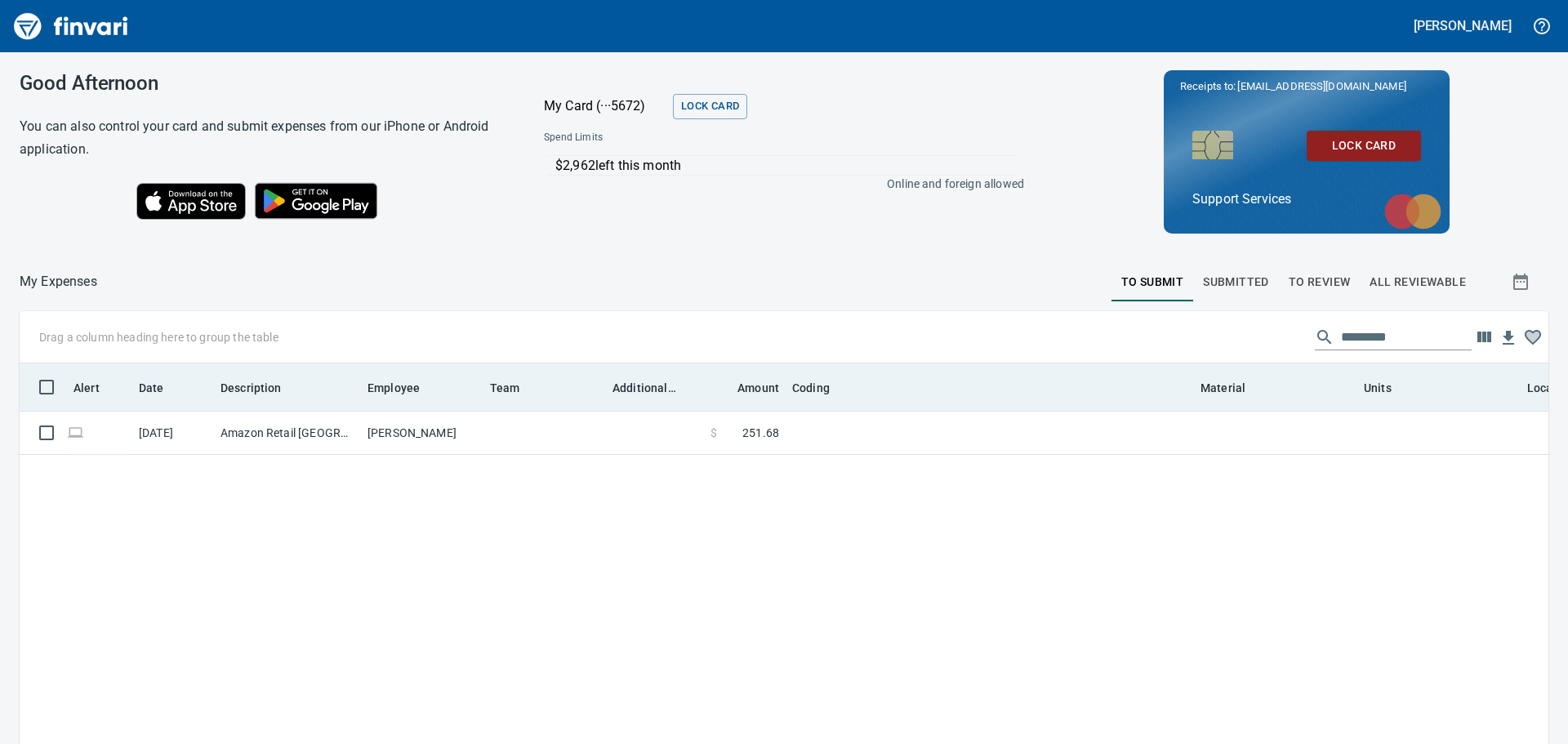
scroll to position [539, 1504]
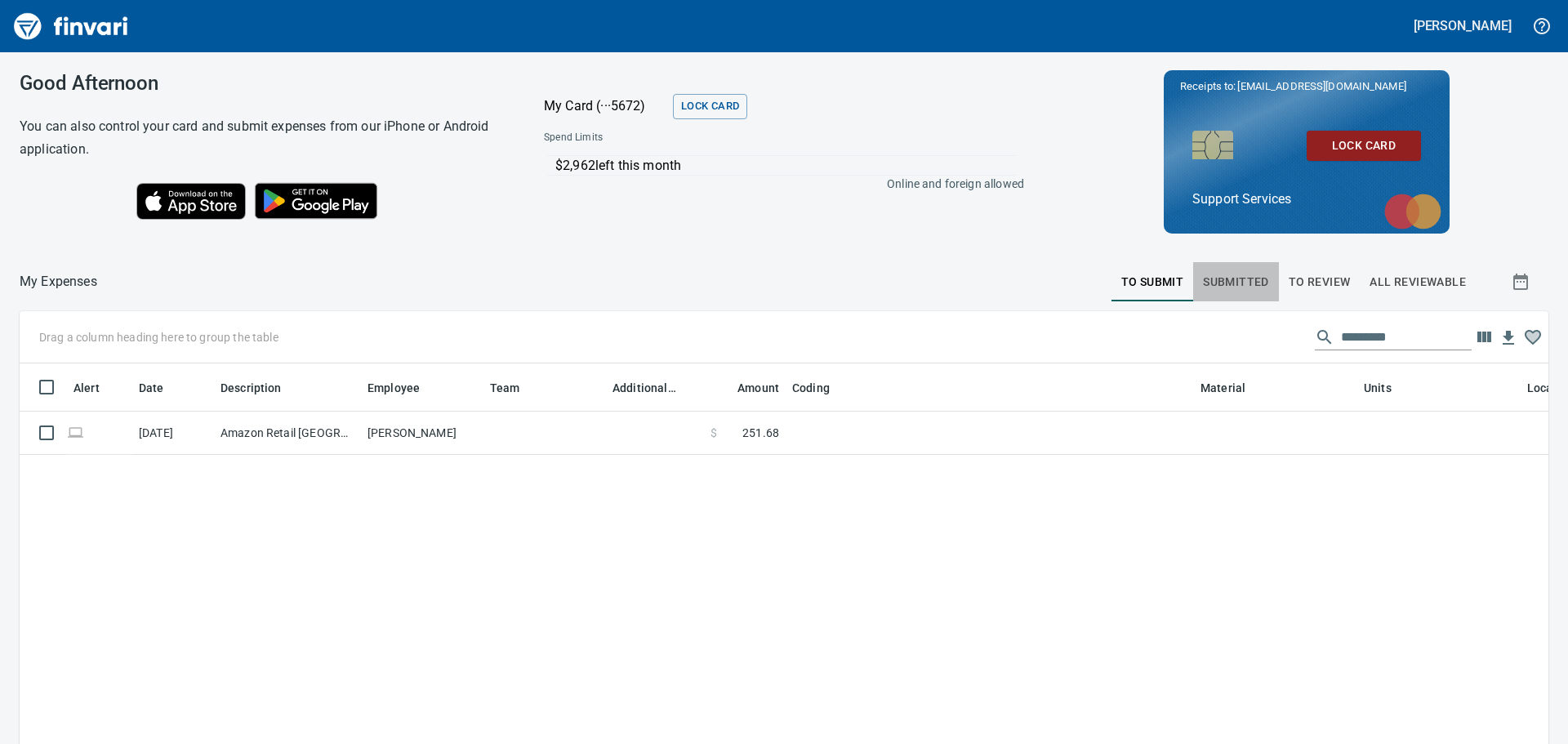
click at [1241, 286] on span "Submitted" at bounding box center [1236, 282] width 66 height 20
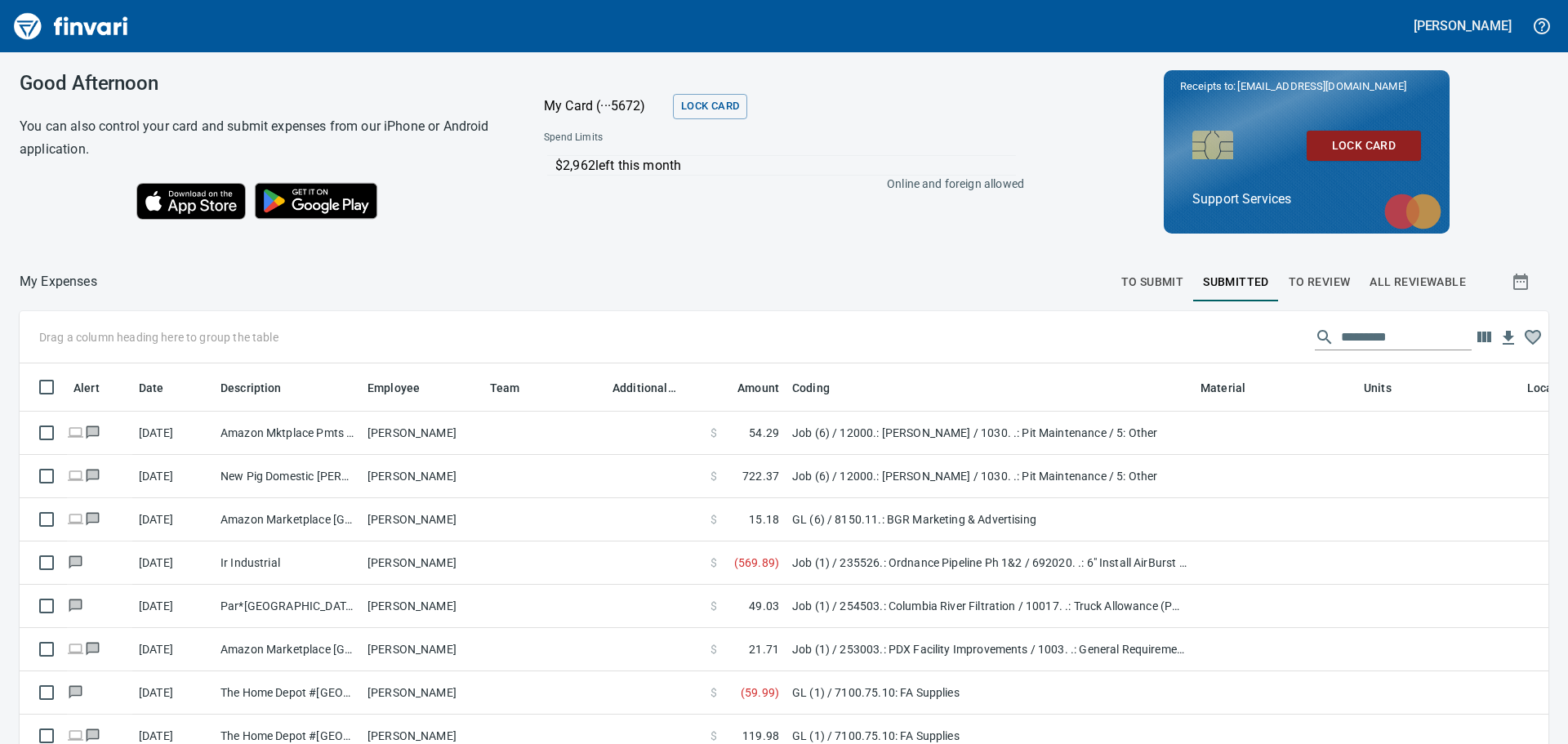
scroll to position [539, 1492]
click at [1289, 279] on span "To Review" at bounding box center [1320, 282] width 62 height 20
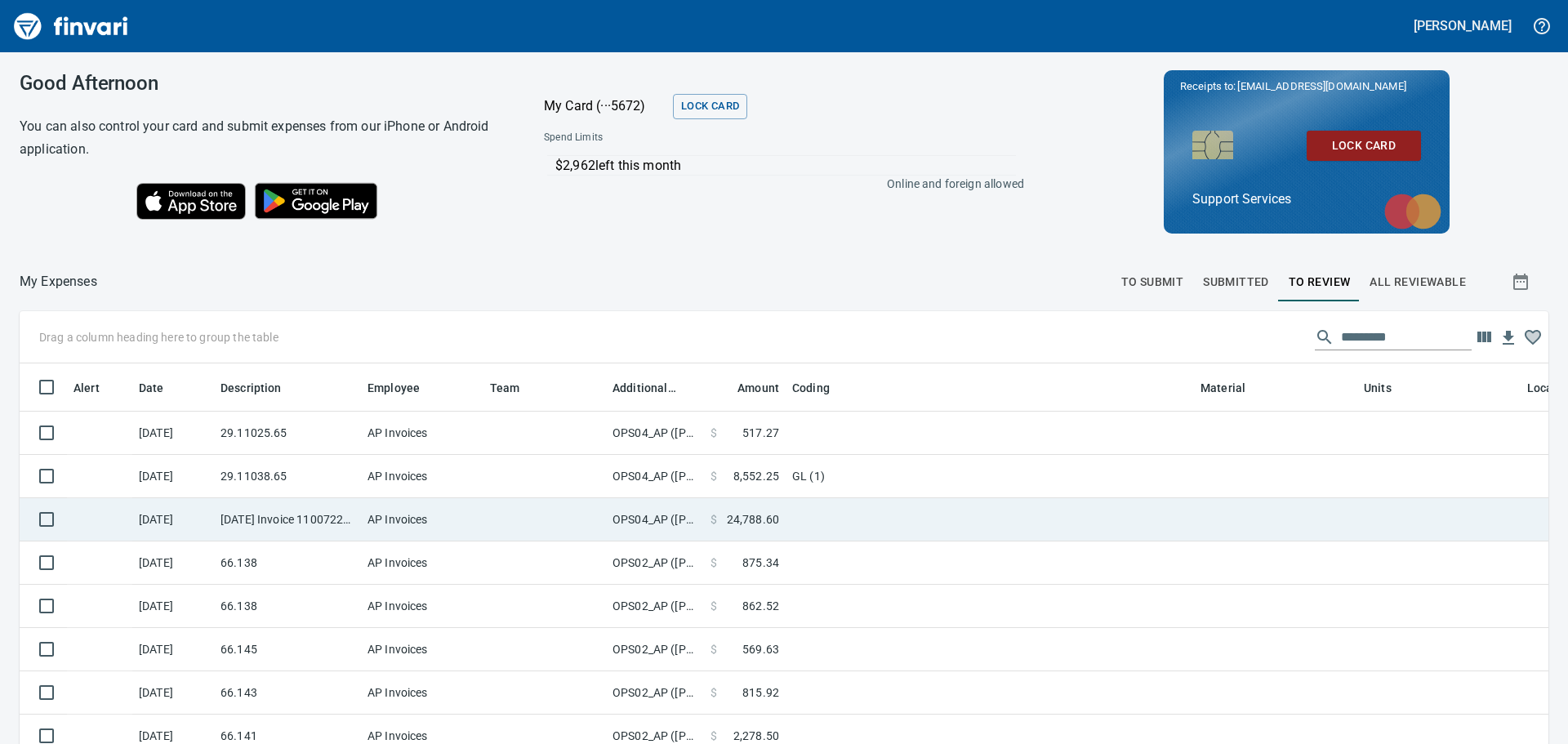
click at [626, 507] on td "OPS04_AP ([PERSON_NAME], [PERSON_NAME], [PERSON_NAME], [PERSON_NAME], [PERSON_N…" at bounding box center [655, 519] width 98 height 43
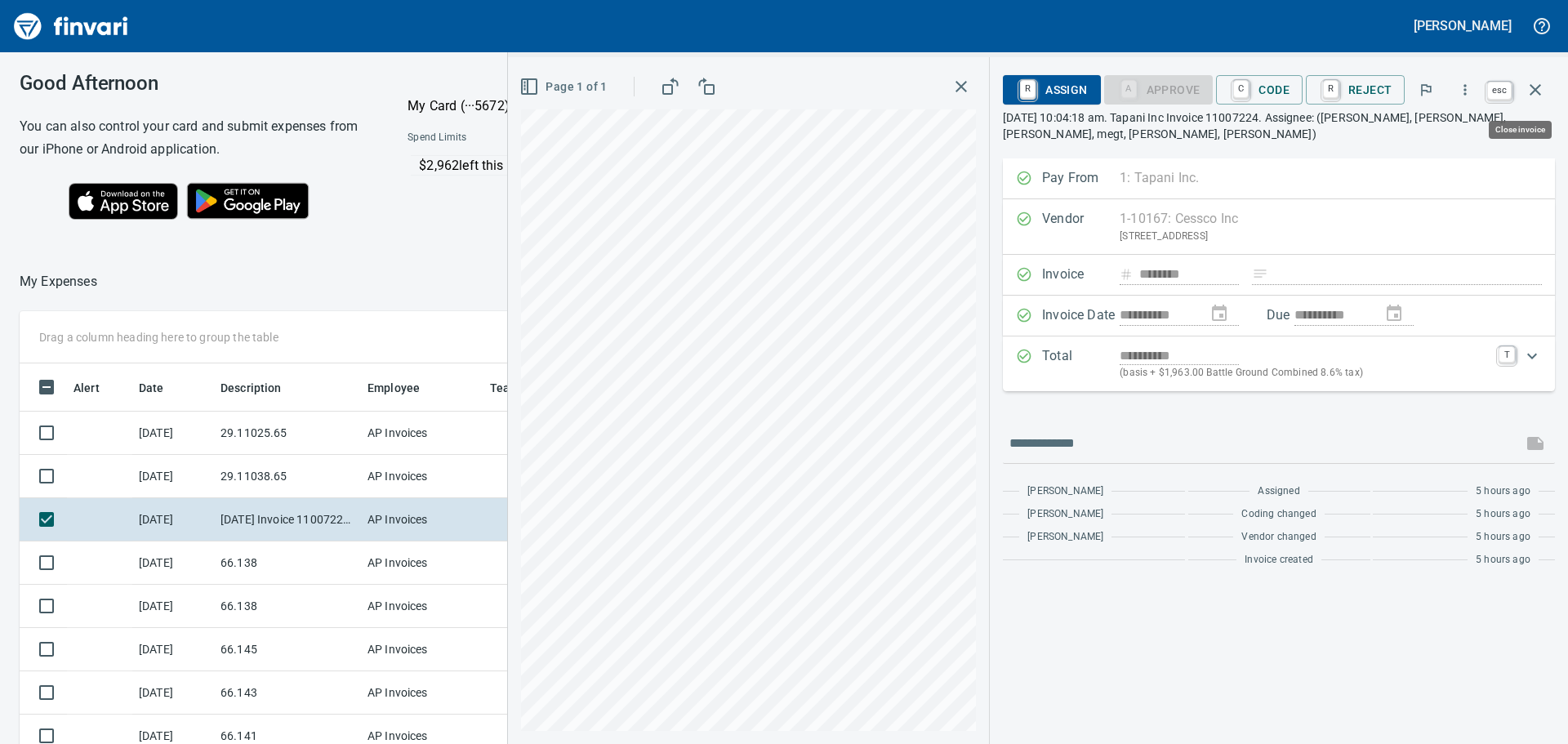
scroll to position [539, 1096]
drag, startPoint x: 1543, startPoint y: 76, endPoint x: 1513, endPoint y: 87, distance: 32.0
click at [1538, 82] on button "button" at bounding box center [1535, 89] width 40 height 40
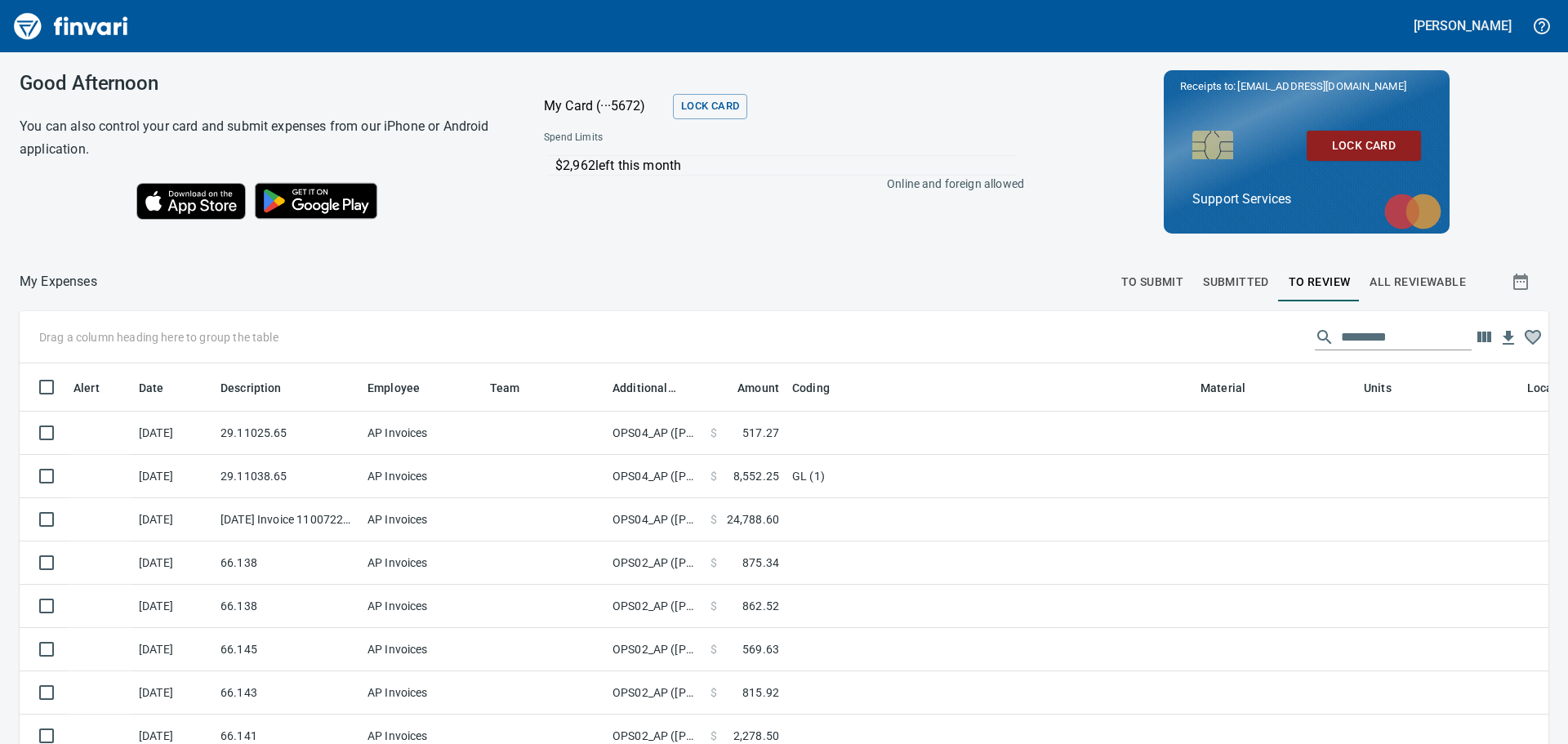
scroll to position [539, 1504]
